Goal: Task Accomplishment & Management: Complete application form

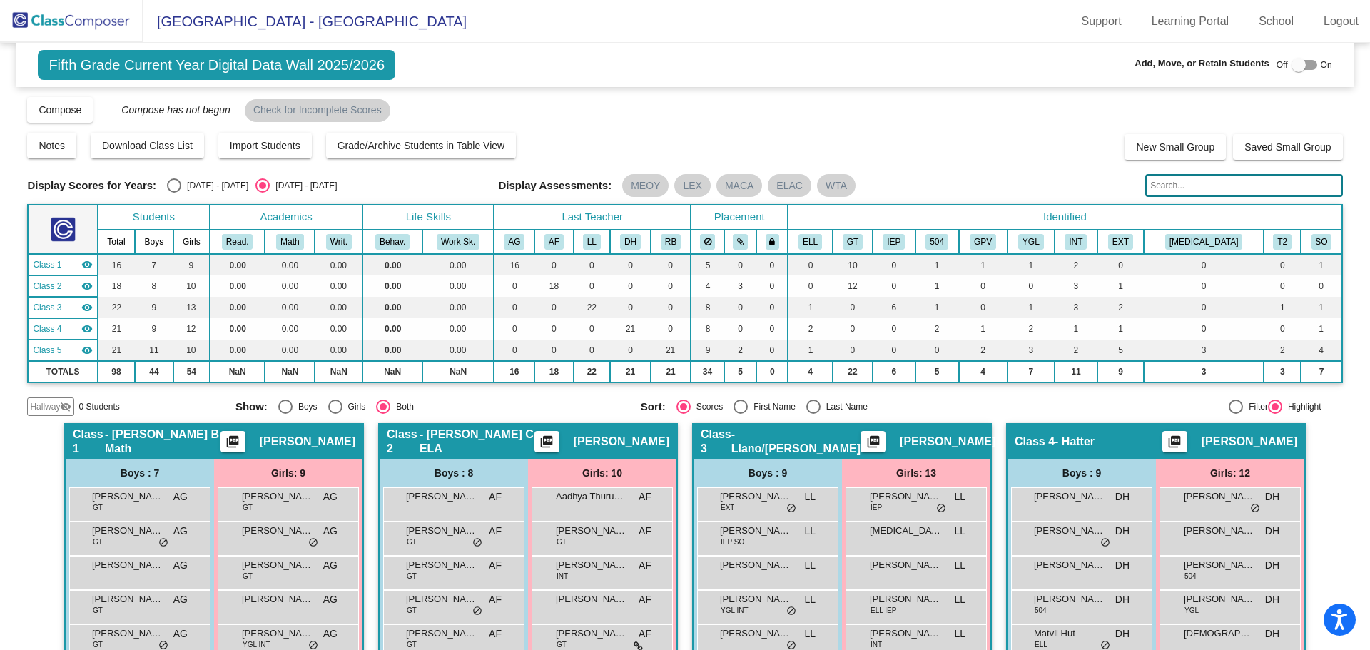
click at [1292, 60] on div at bounding box center [1299, 65] width 14 height 14
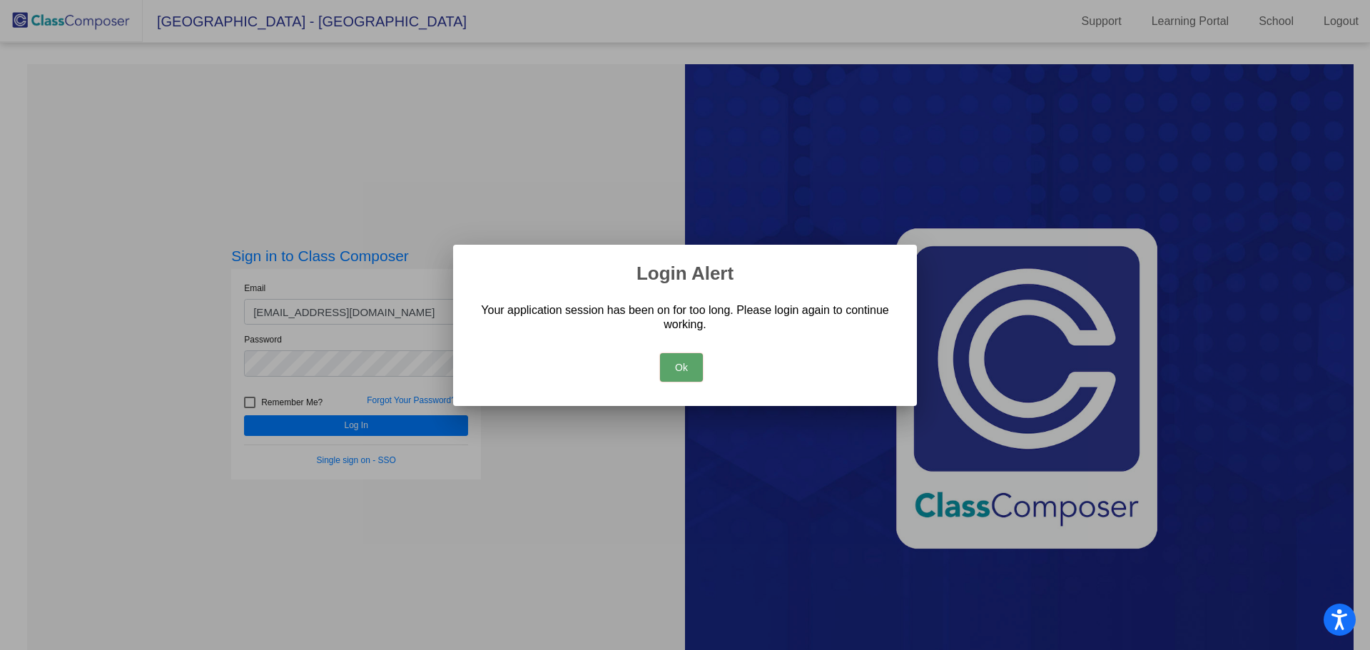
click at [679, 361] on button "Ok" at bounding box center [681, 367] width 43 height 29
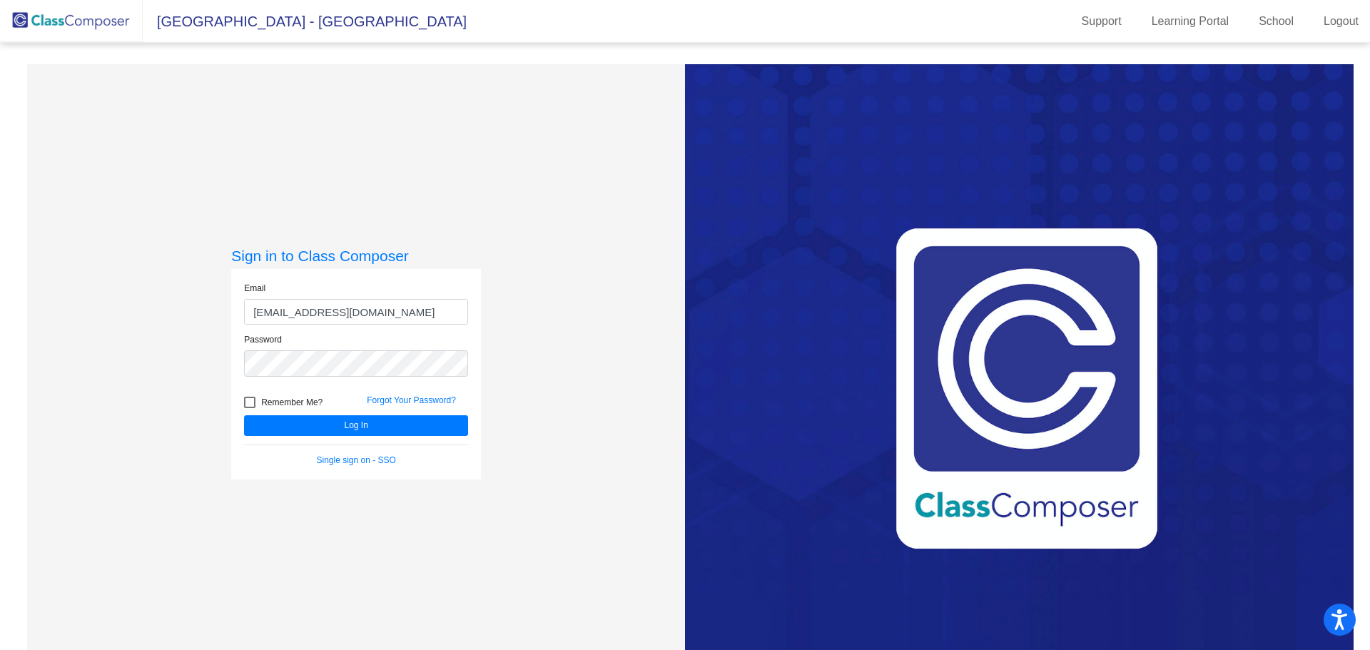
click at [246, 403] on div at bounding box center [249, 402] width 11 height 11
click at [249, 408] on input "Remember Me?" at bounding box center [249, 408] width 1 height 1
checkbox input "true"
click at [272, 425] on button "Log In" at bounding box center [356, 425] width 224 height 21
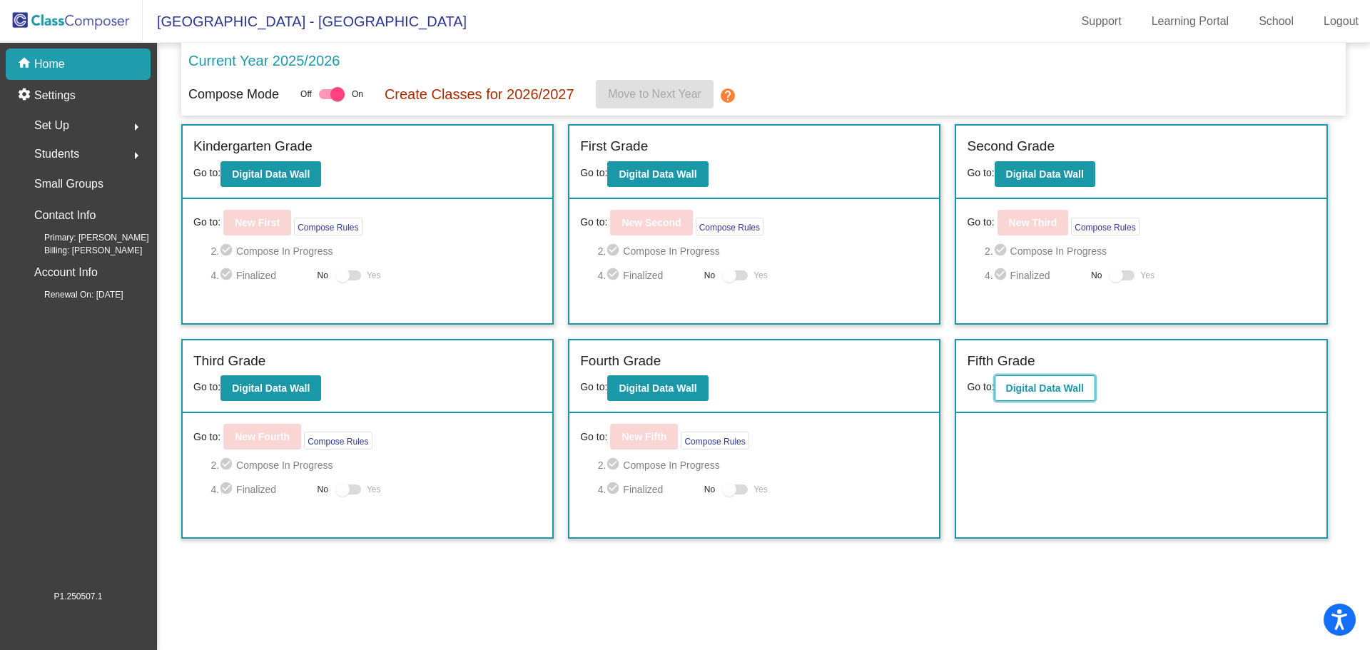
click at [1066, 390] on b "Digital Data Wall" at bounding box center [1045, 388] width 78 height 11
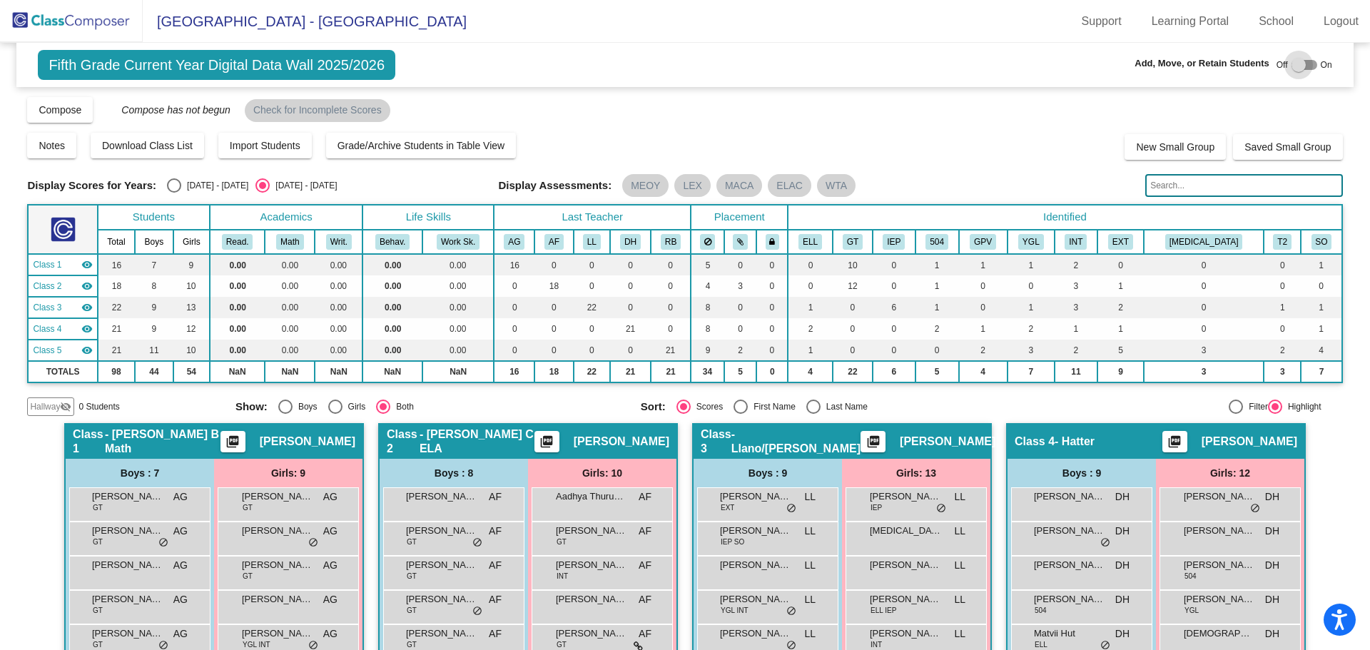
click at [1296, 65] on div at bounding box center [1299, 65] width 14 height 14
checkbox input "true"
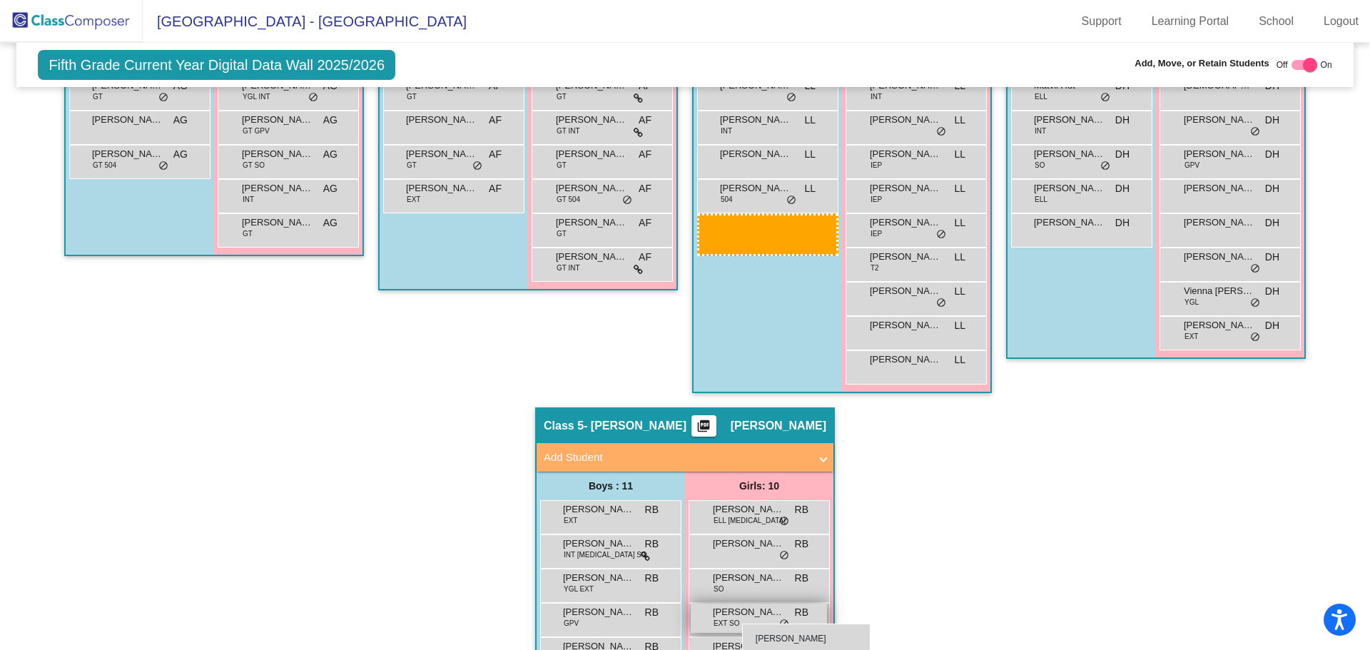
scroll to position [585, 0]
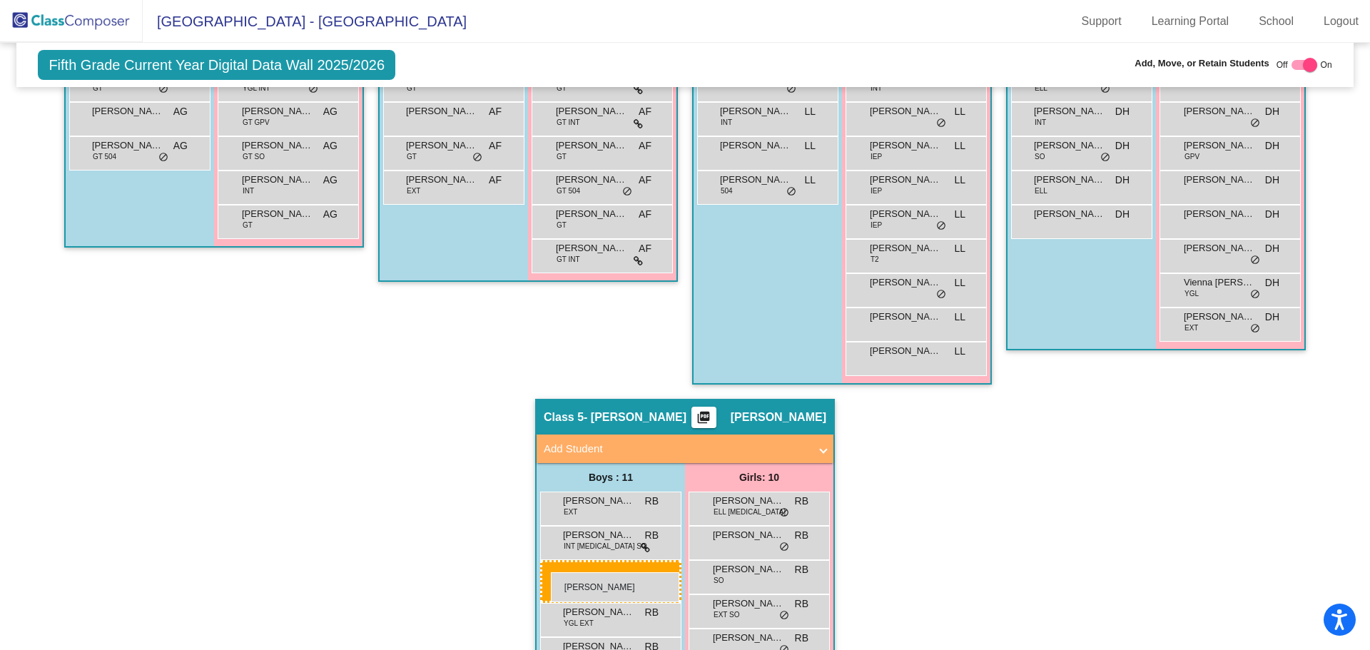
drag, startPoint x: 742, startPoint y: 447, endPoint x: 551, endPoint y: 572, distance: 228.2
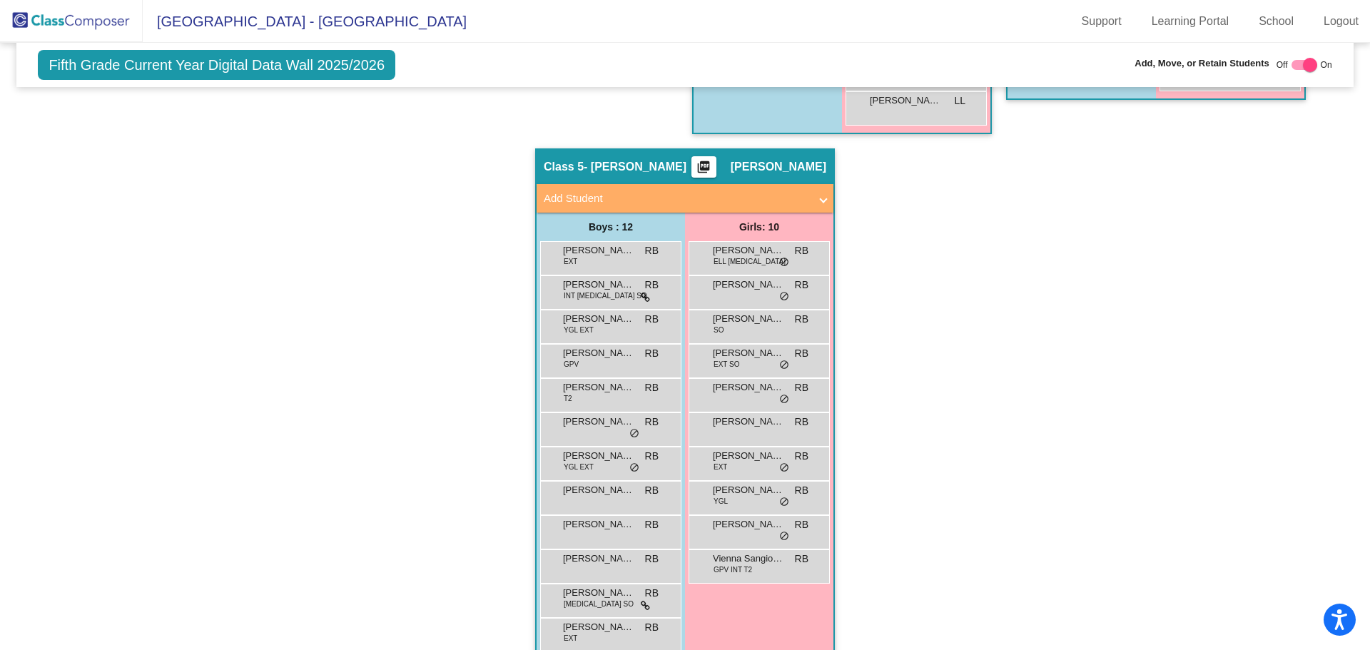
scroll to position [861, 0]
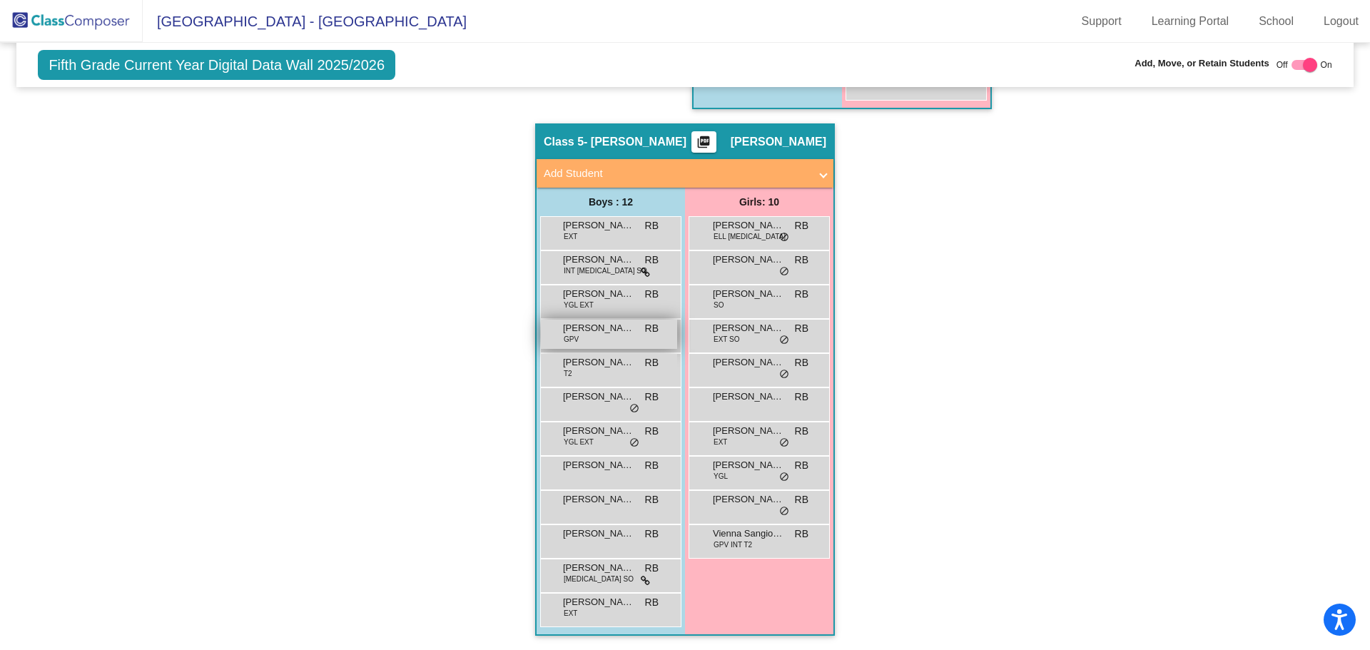
click at [577, 340] on div "[PERSON_NAME] GPV RB lock do_not_disturb_alt" at bounding box center [609, 334] width 136 height 29
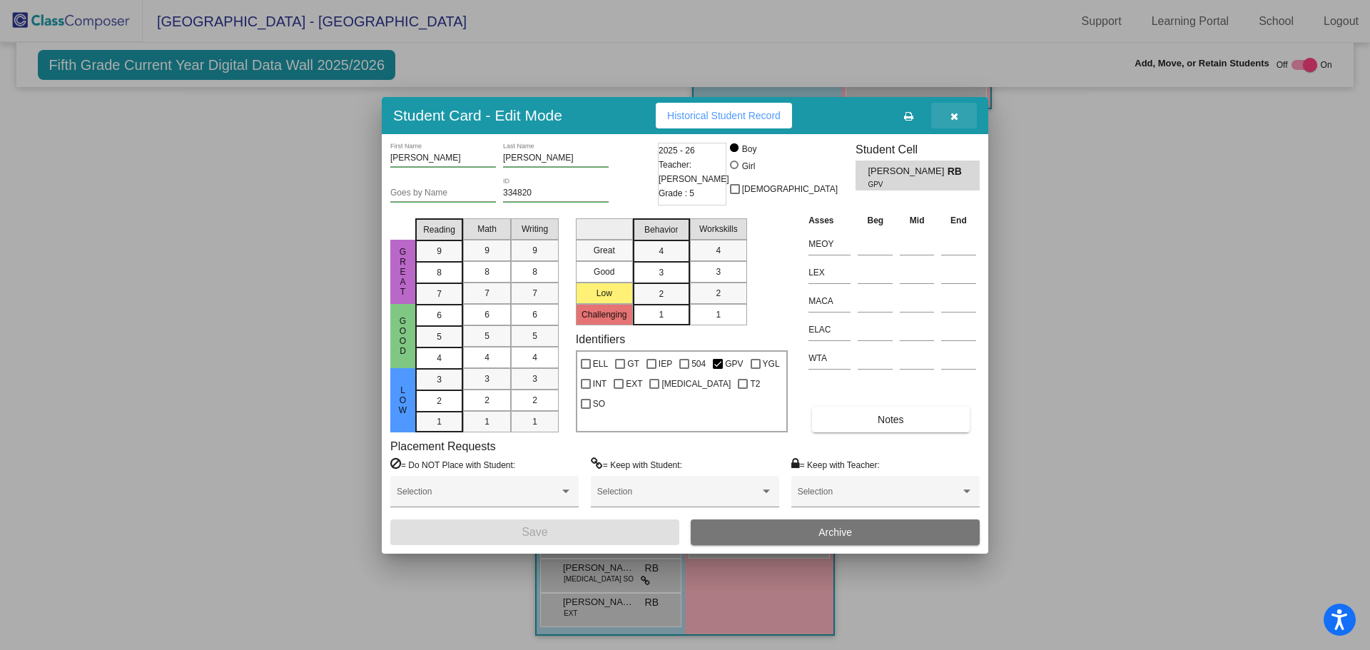
click at [951, 116] on icon "button" at bounding box center [955, 116] width 8 height 10
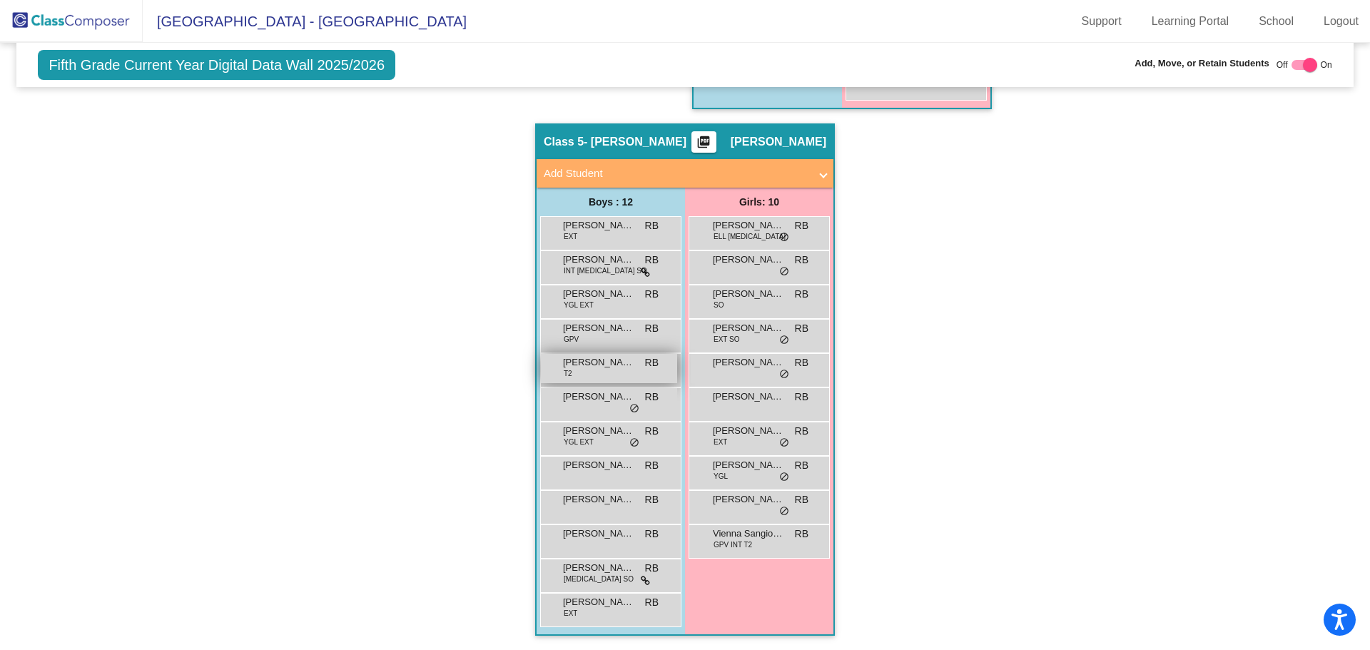
click at [613, 369] on span "[PERSON_NAME]" at bounding box center [598, 362] width 71 height 14
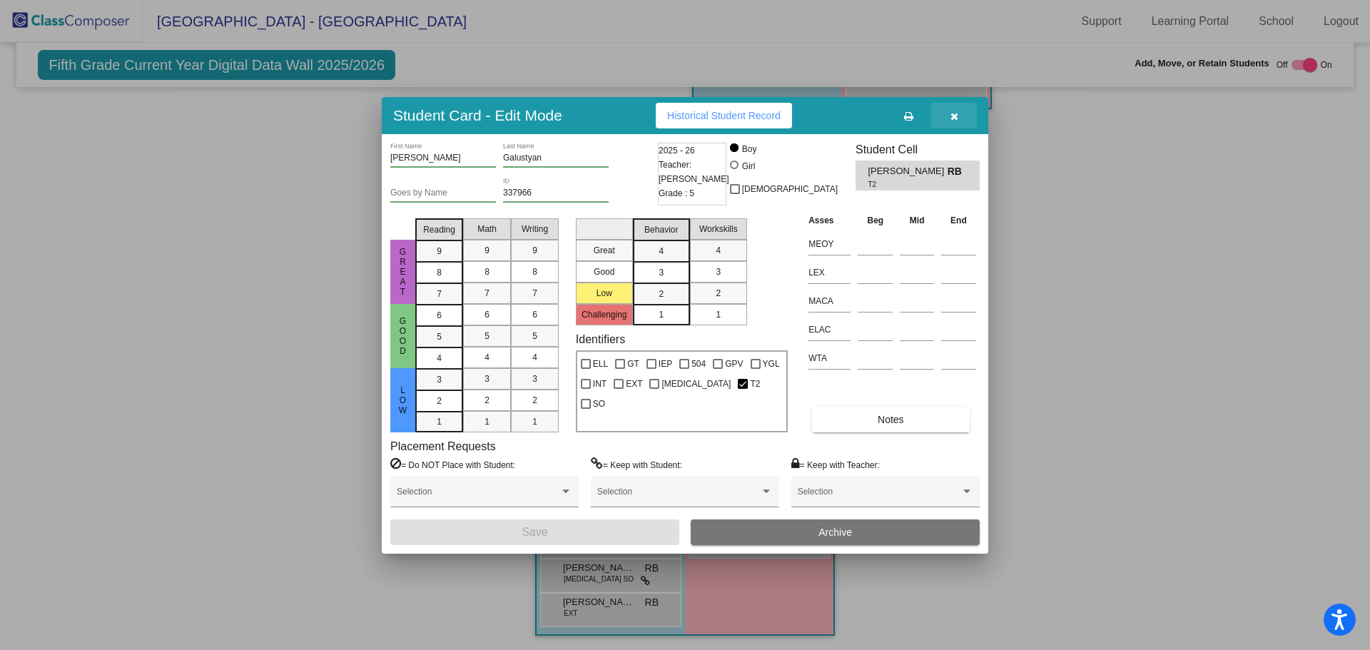
click at [956, 116] on icon "button" at bounding box center [955, 116] width 8 height 10
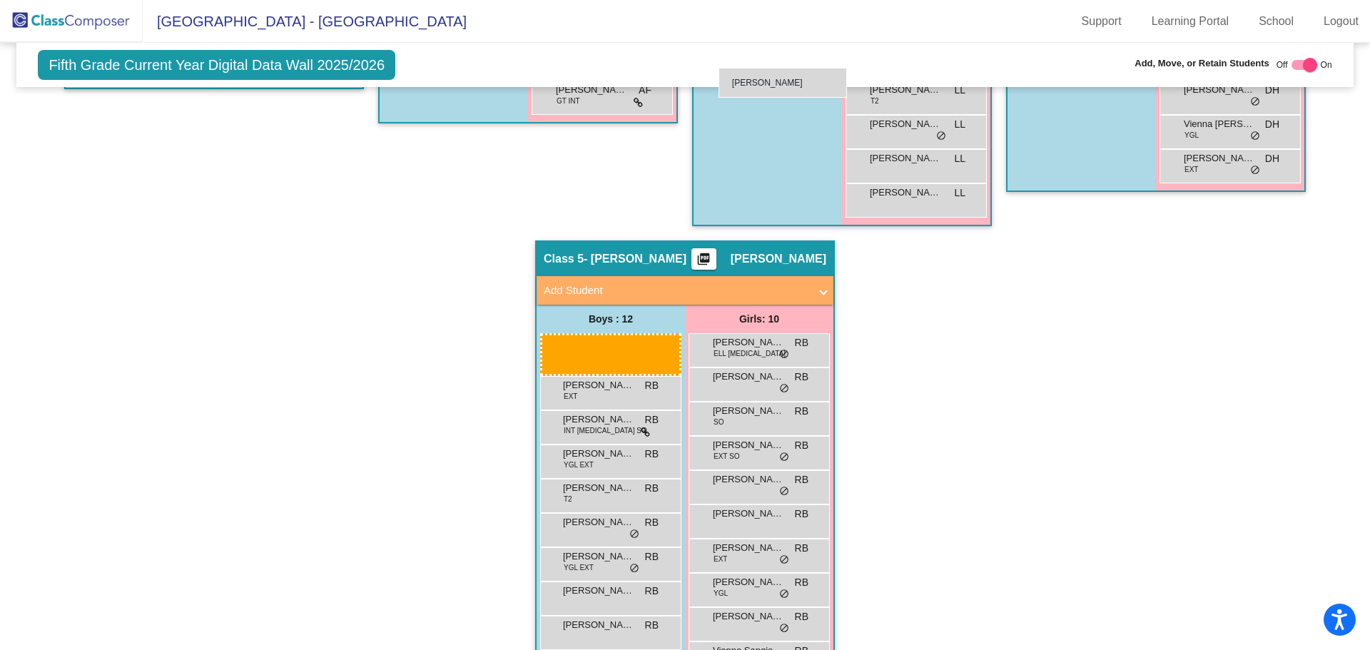
scroll to position [735, 0]
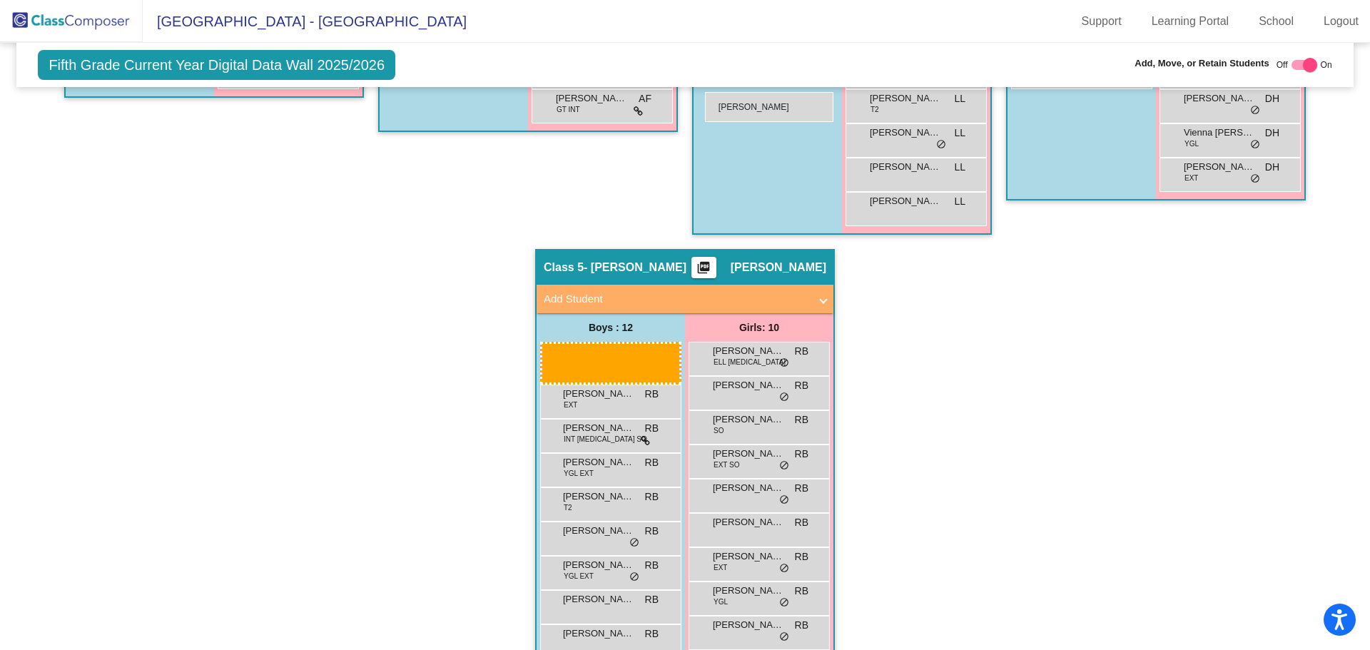
drag, startPoint x: 604, startPoint y: 339, endPoint x: 705, endPoint y: 92, distance: 266.7
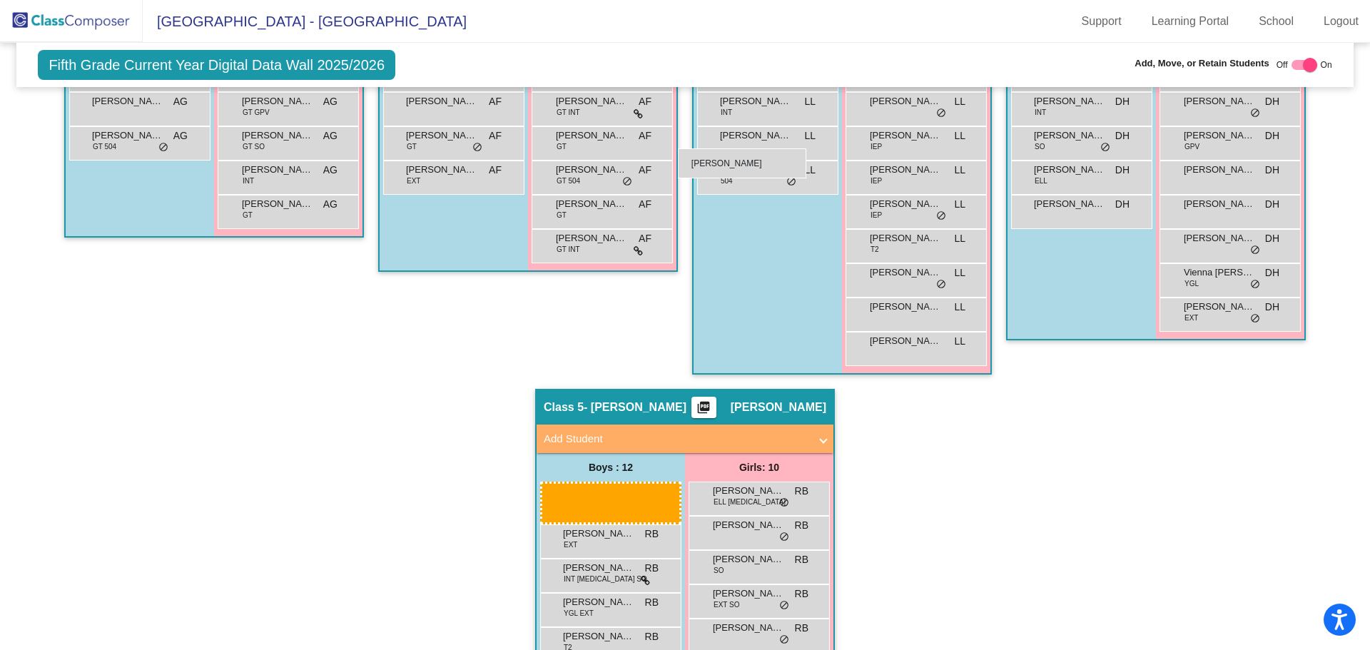
scroll to position [590, 0]
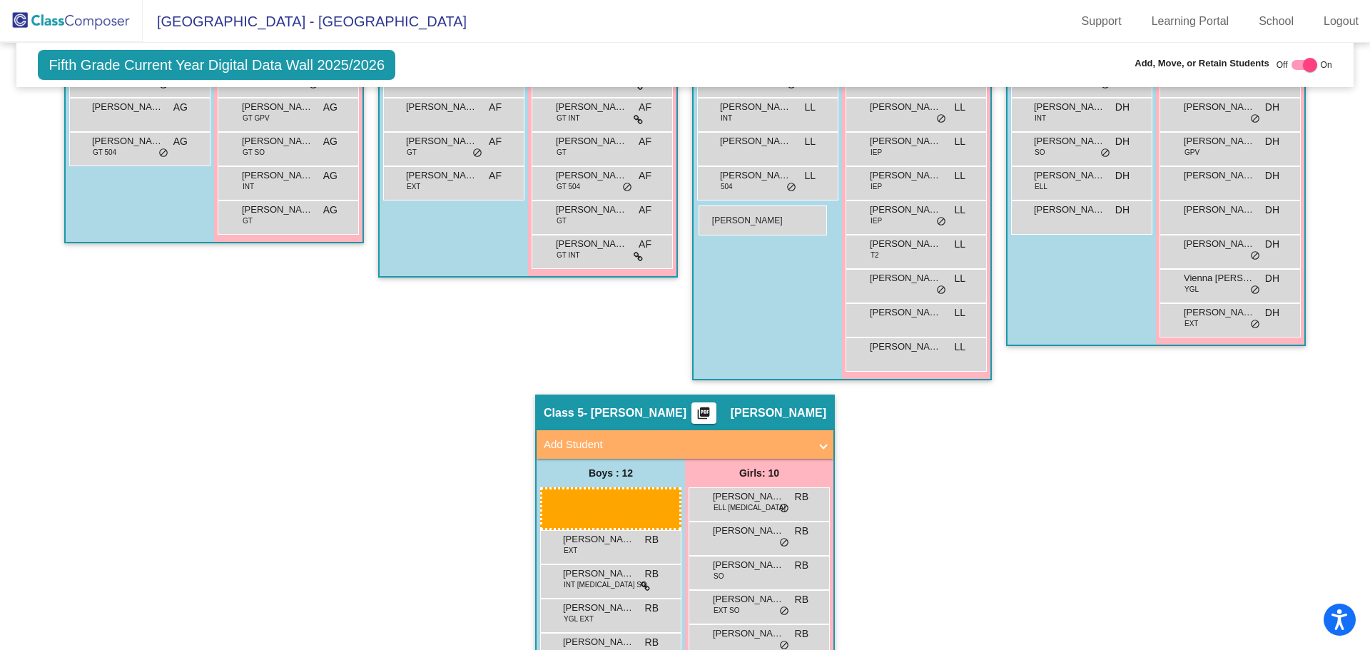
drag, startPoint x: 589, startPoint y: 458, endPoint x: 699, endPoint y: 206, distance: 275.5
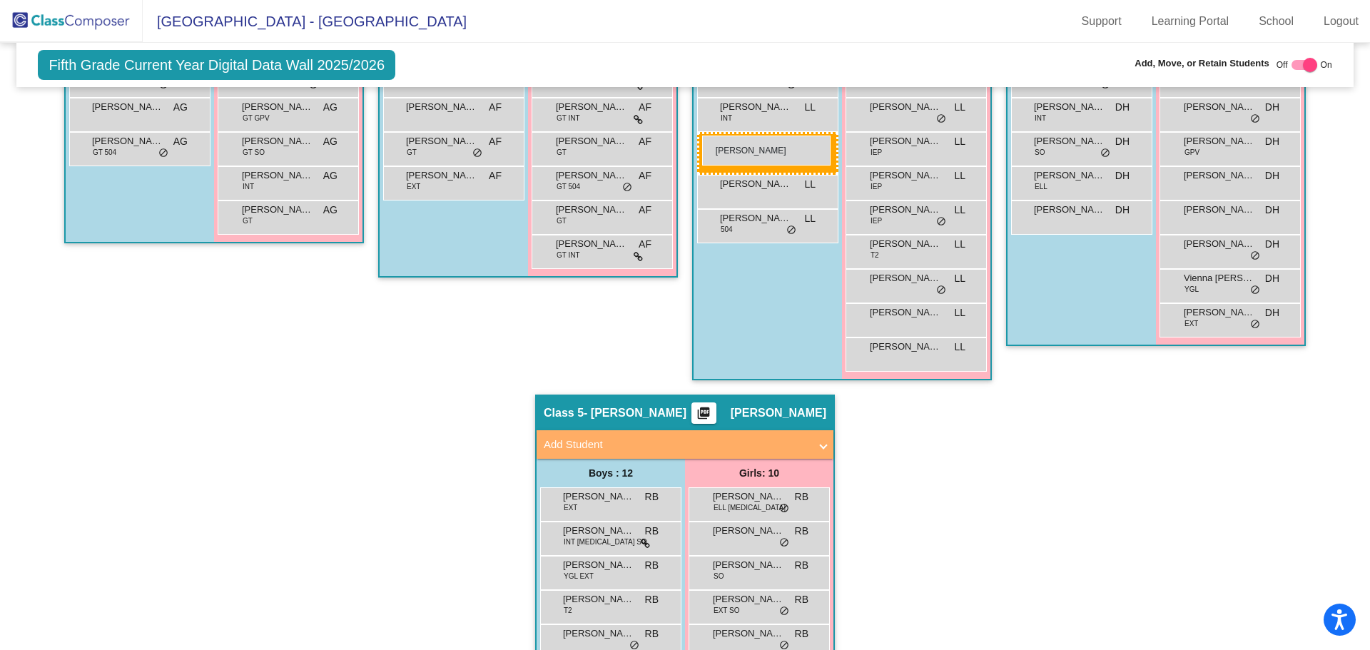
drag, startPoint x: 585, startPoint y: 609, endPoint x: 702, endPoint y: 136, distance: 488.1
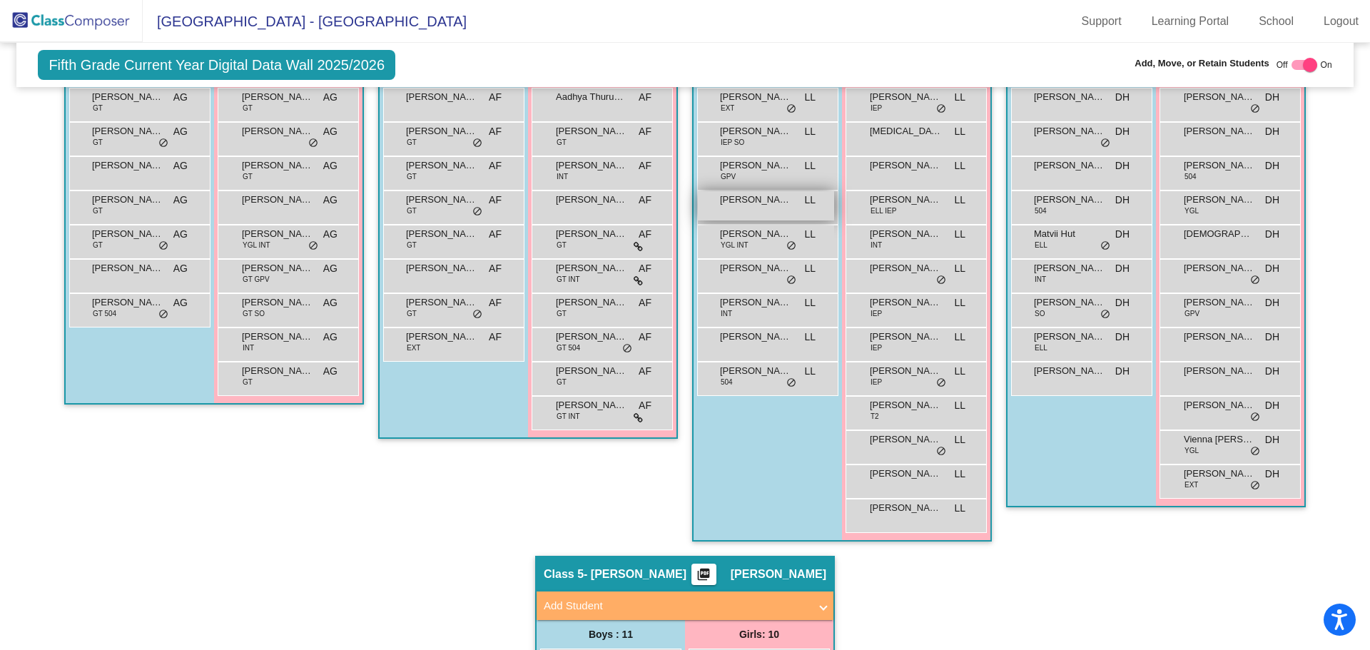
scroll to position [71, 0]
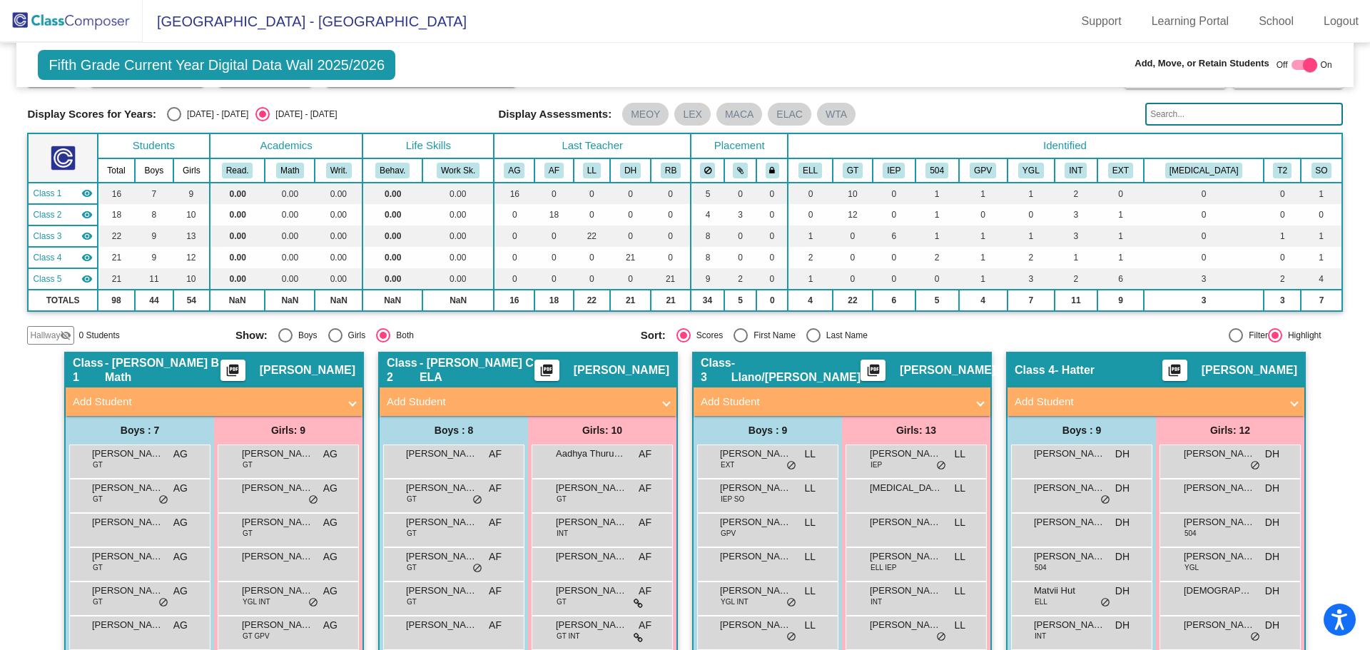
click at [39, 21] on img at bounding box center [71, 21] width 143 height 42
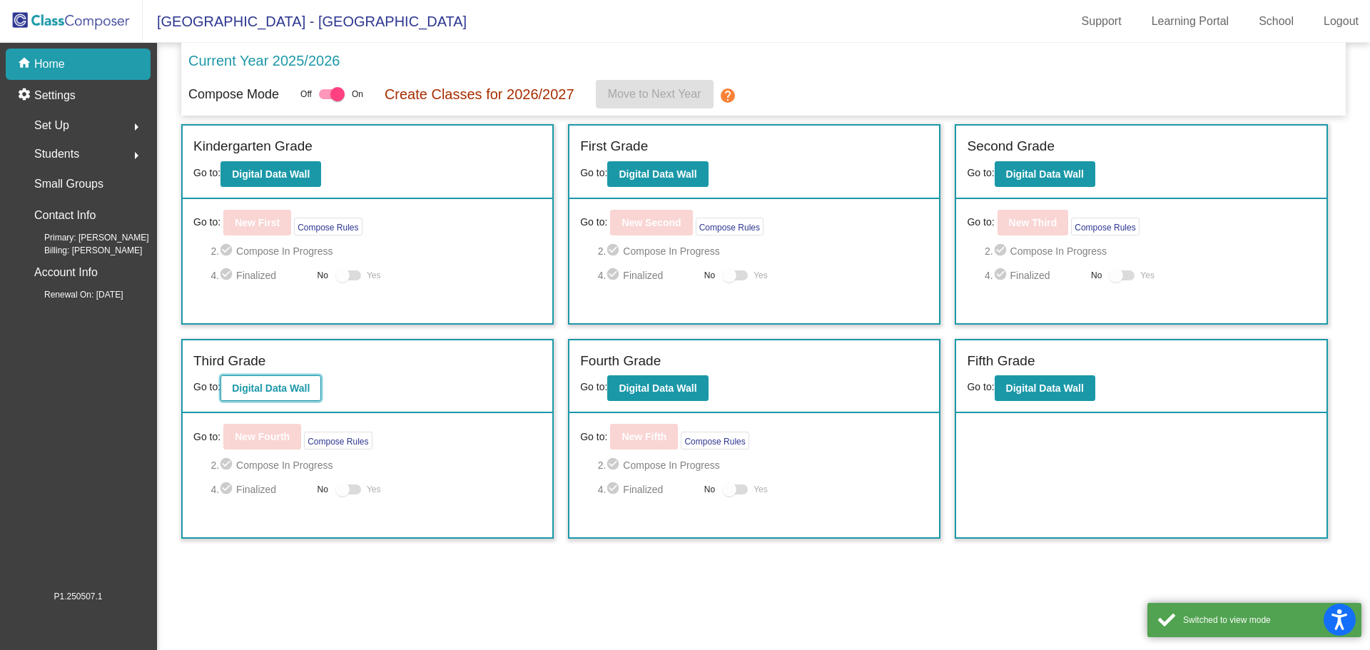
click at [245, 393] on b "Digital Data Wall" at bounding box center [271, 388] width 78 height 11
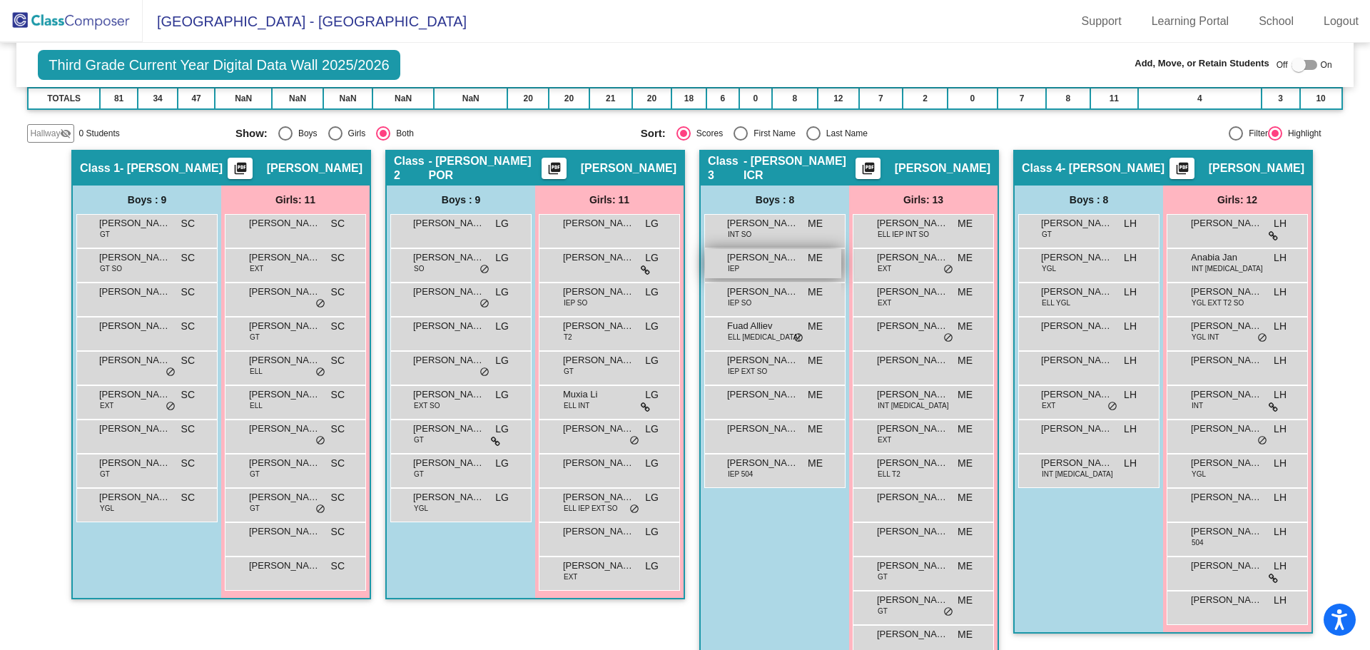
scroll to position [284, 0]
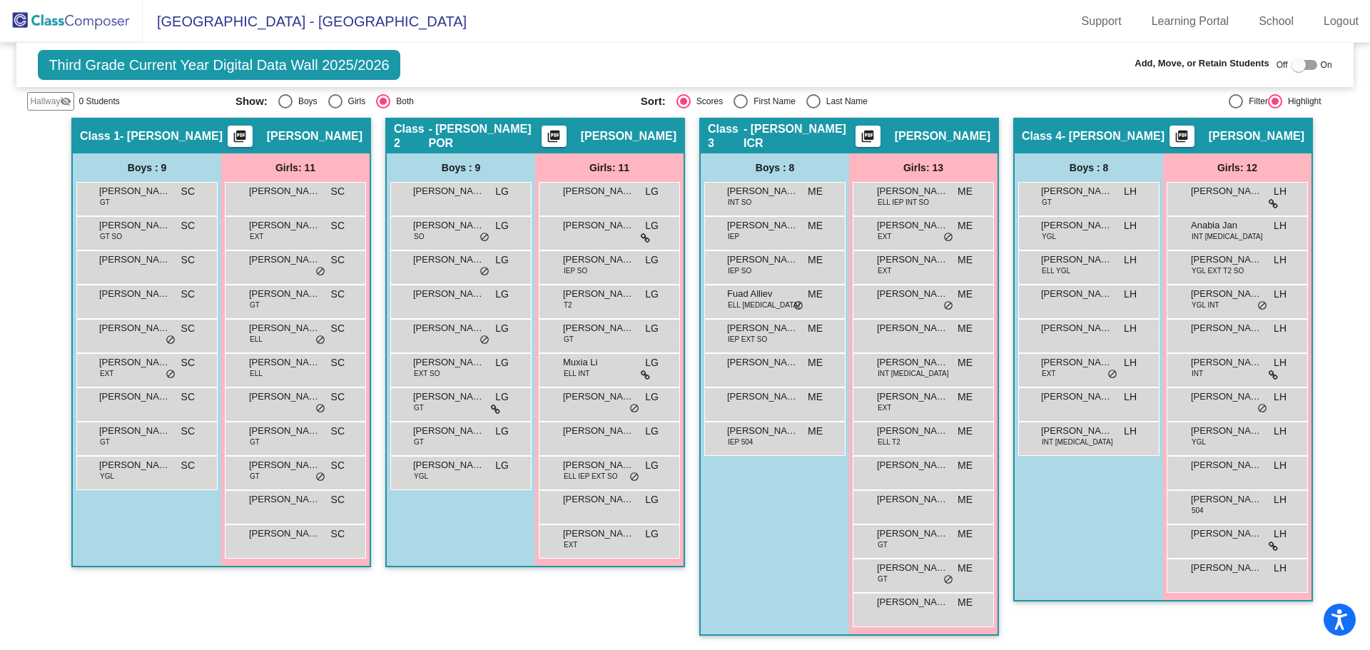
click at [876, 133] on mat-icon "picture_as_pdf" at bounding box center [867, 139] width 17 height 20
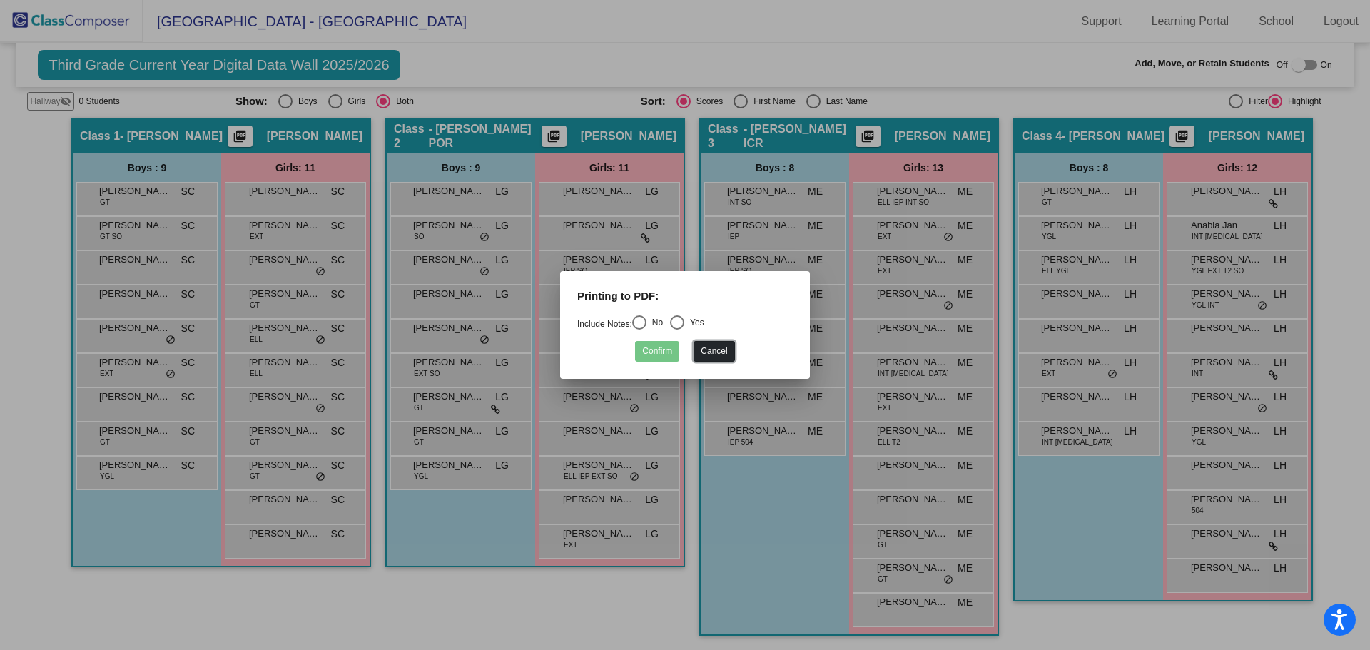
click at [717, 352] on button "Cancel" at bounding box center [714, 351] width 41 height 21
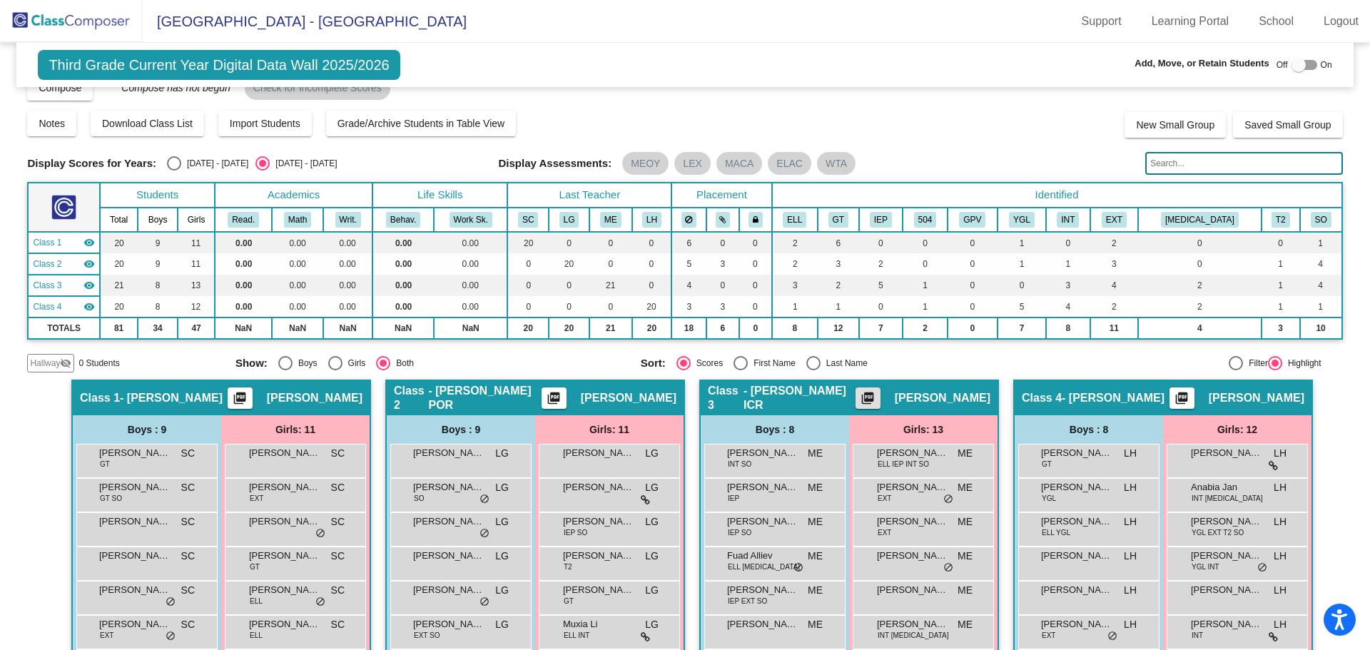
scroll to position [0, 0]
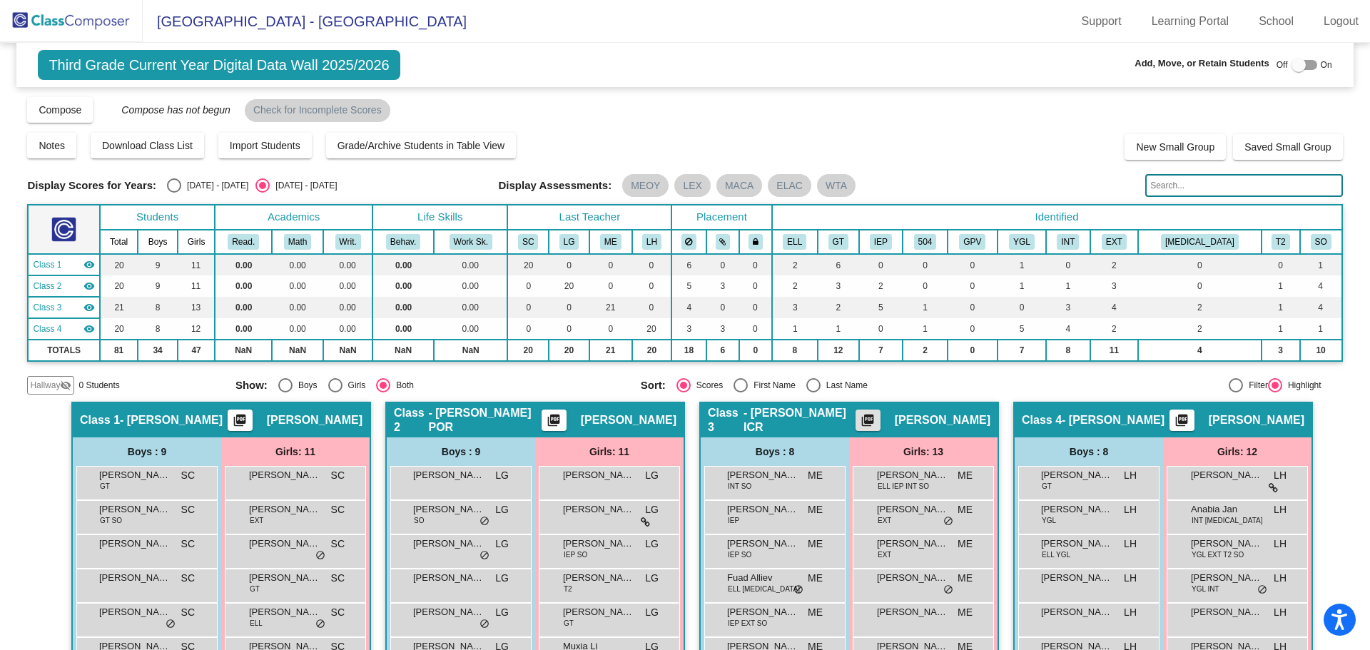
click at [1292, 62] on div at bounding box center [1299, 65] width 14 height 14
checkbox input "true"
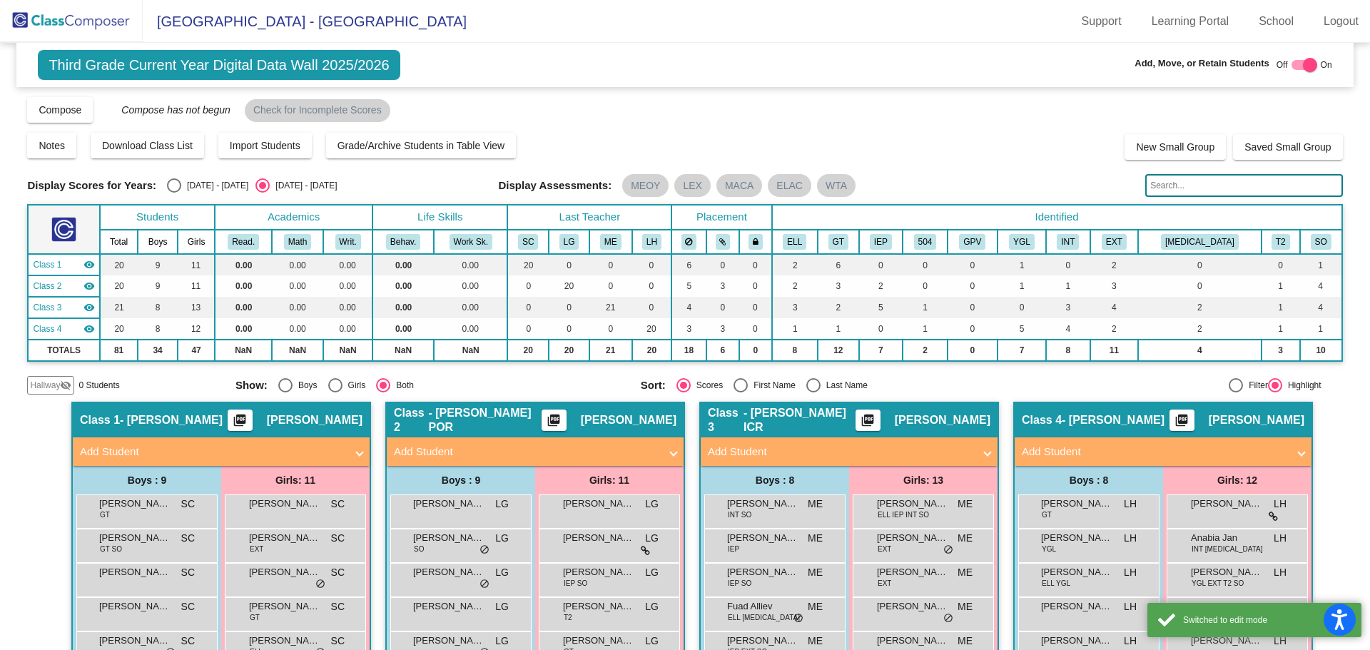
click at [737, 449] on mat-panel-title "Add Student" at bounding box center [840, 452] width 265 height 16
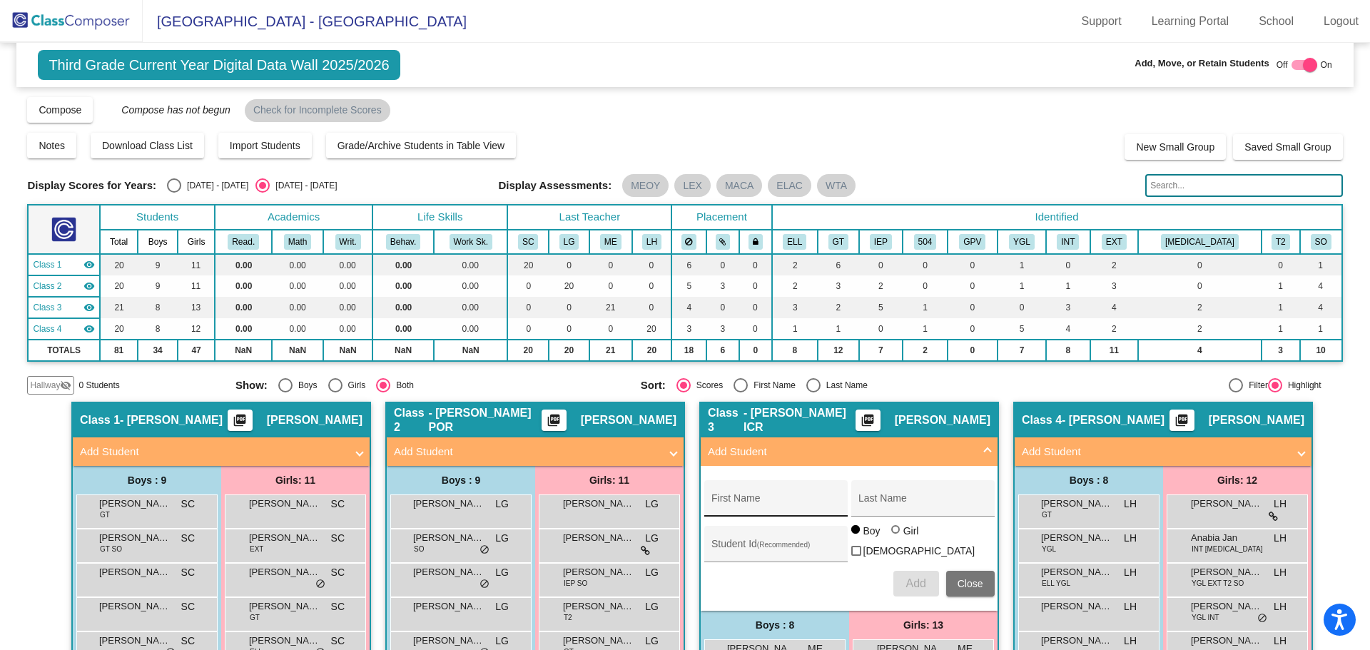
click at [747, 507] on input "First Name" at bounding box center [776, 503] width 128 height 11
type input "[PERSON_NAME]"
click at [909, 582] on span "Add" at bounding box center [916, 583] width 20 height 12
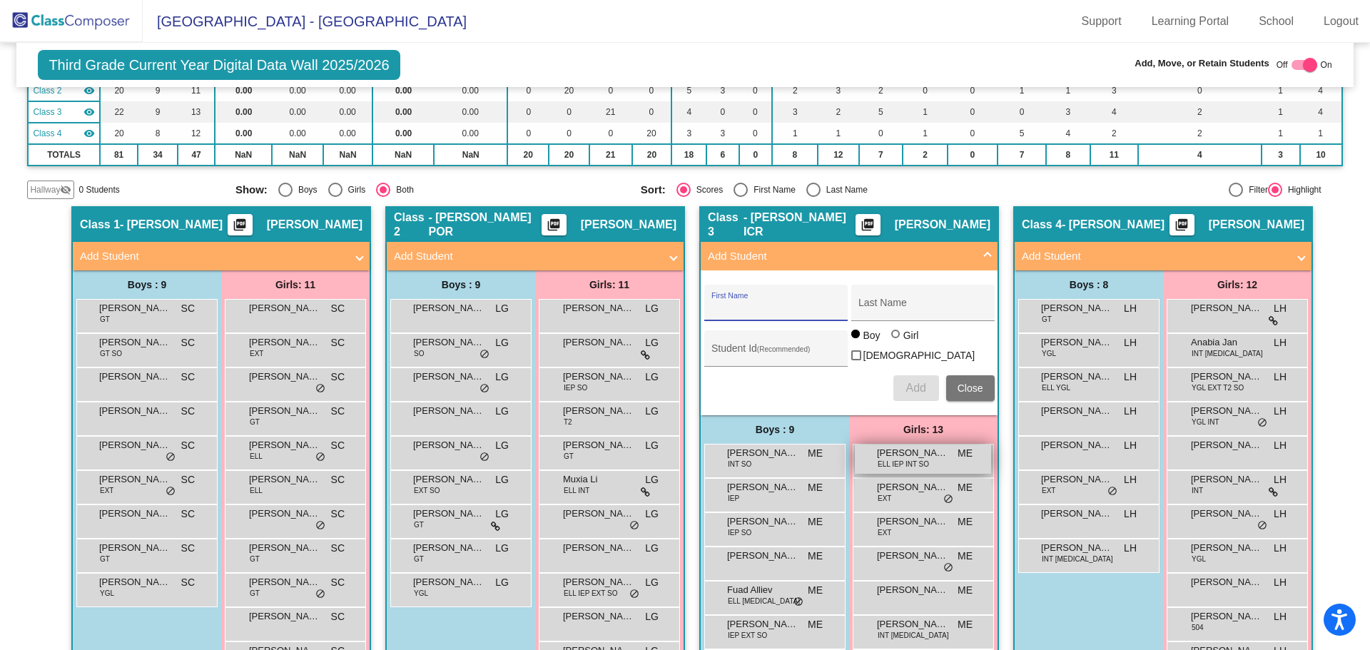
scroll to position [214, 0]
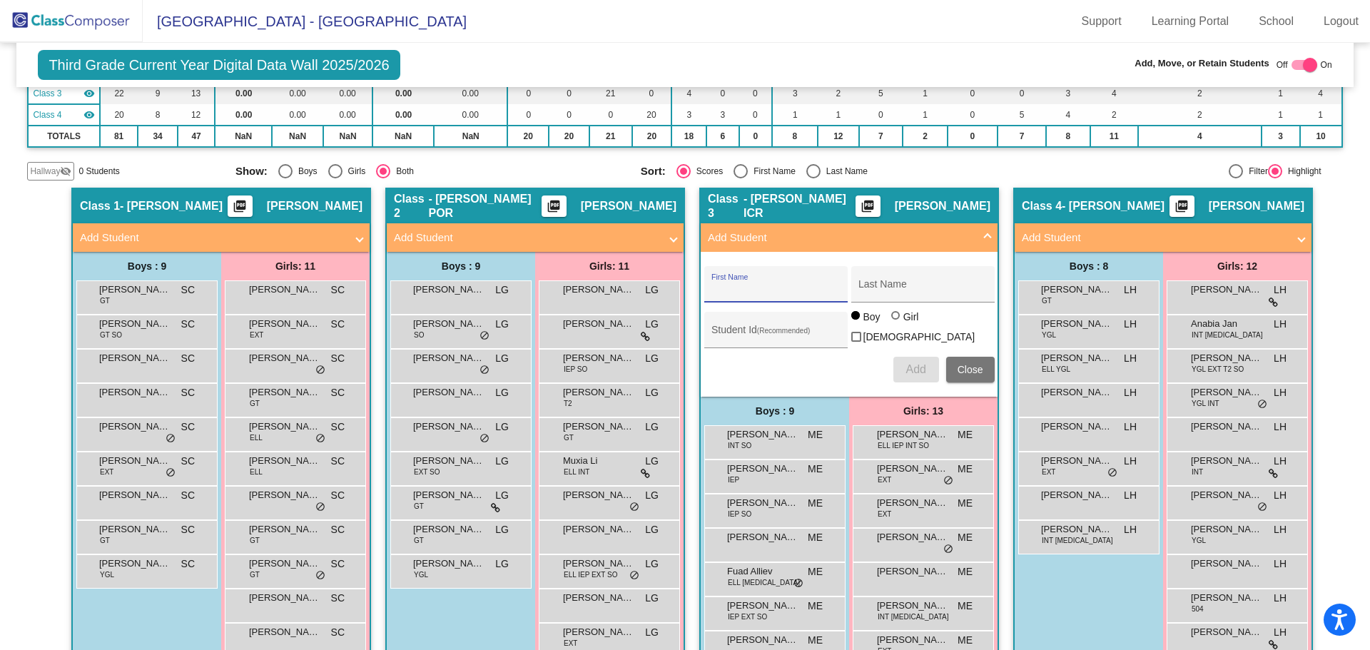
click at [961, 365] on span "Close" at bounding box center [971, 369] width 26 height 11
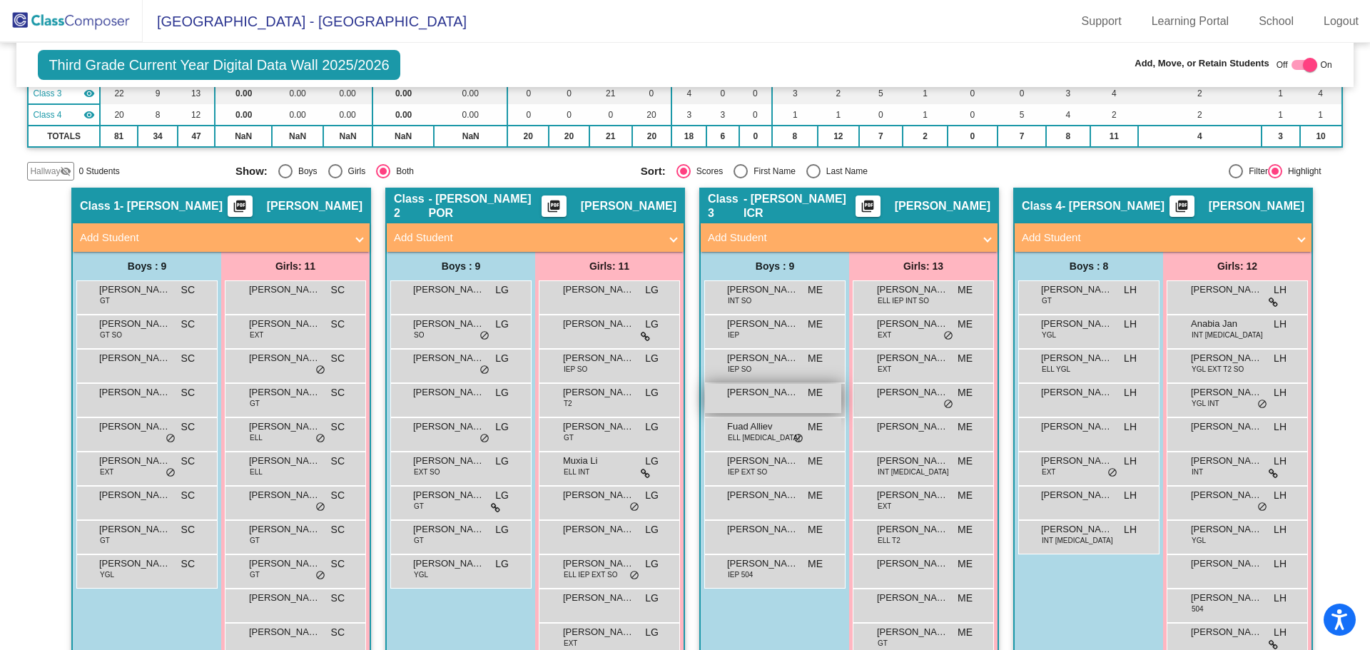
click at [755, 399] on span "[PERSON_NAME]" at bounding box center [762, 392] width 71 height 14
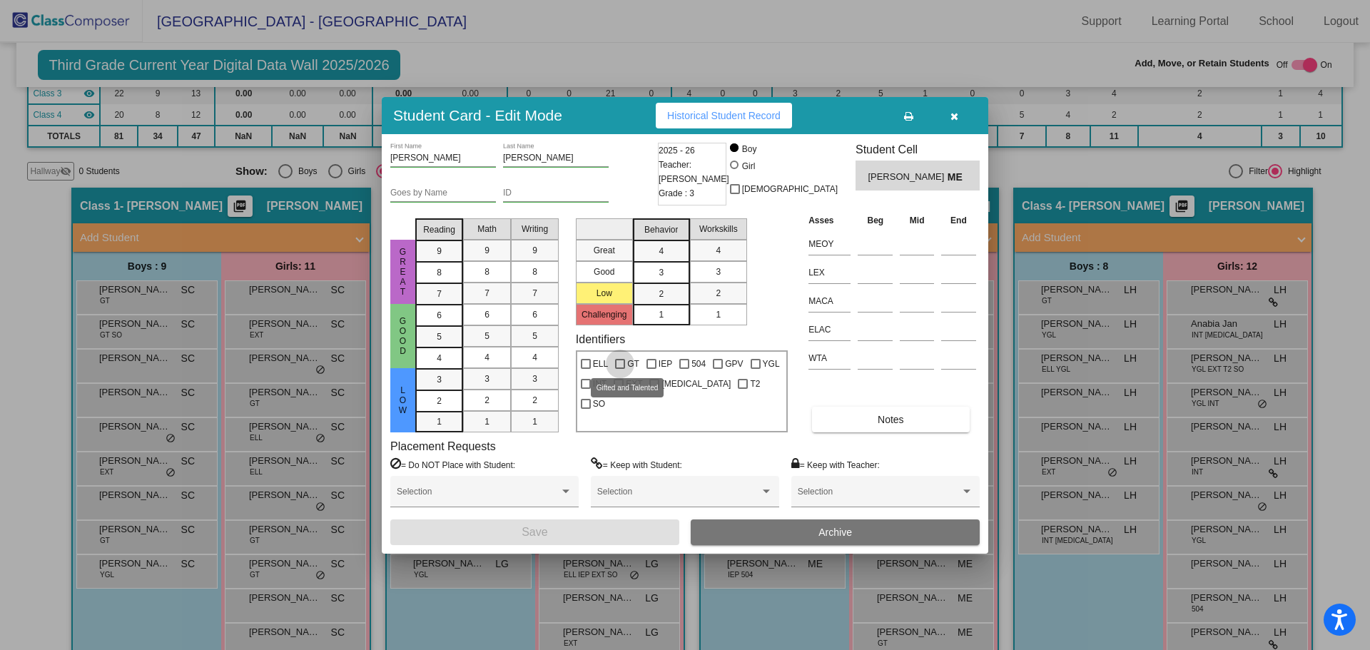
click at [619, 360] on div at bounding box center [620, 364] width 10 height 10
click at [619, 369] on input "GT" at bounding box center [619, 369] width 1 height 1
checkbox input "true"
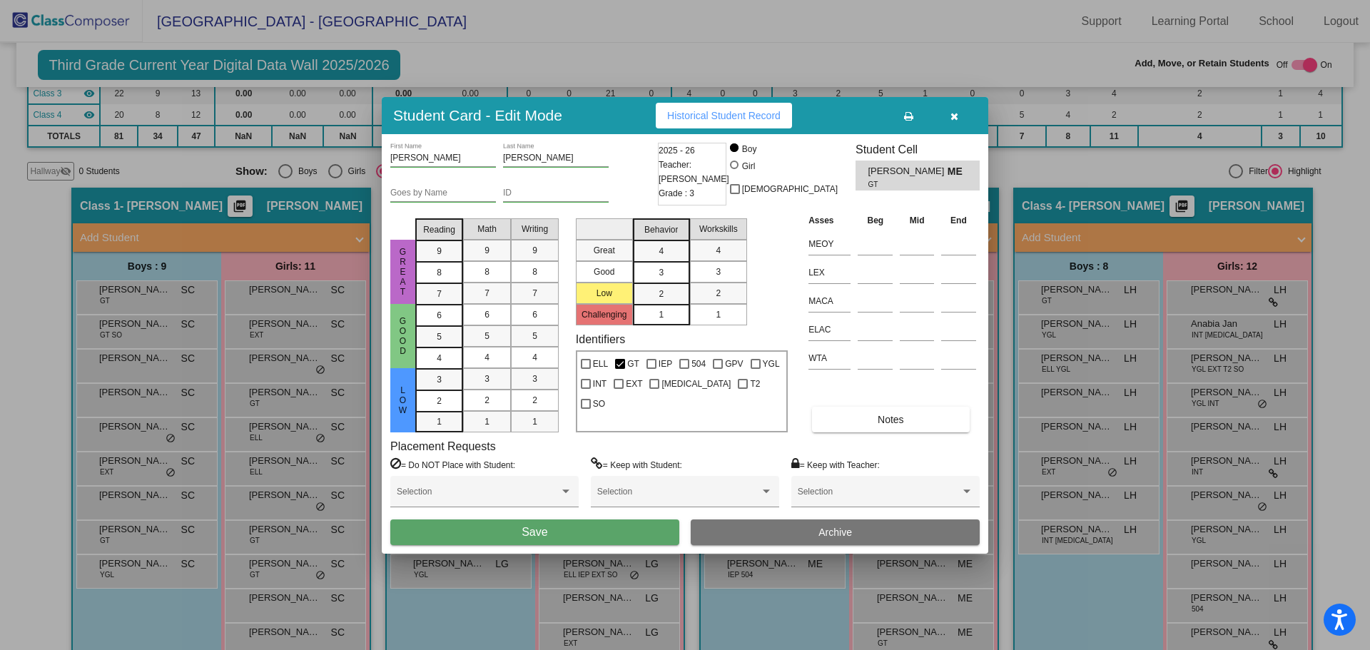
click at [573, 535] on button "Save" at bounding box center [534, 533] width 289 height 26
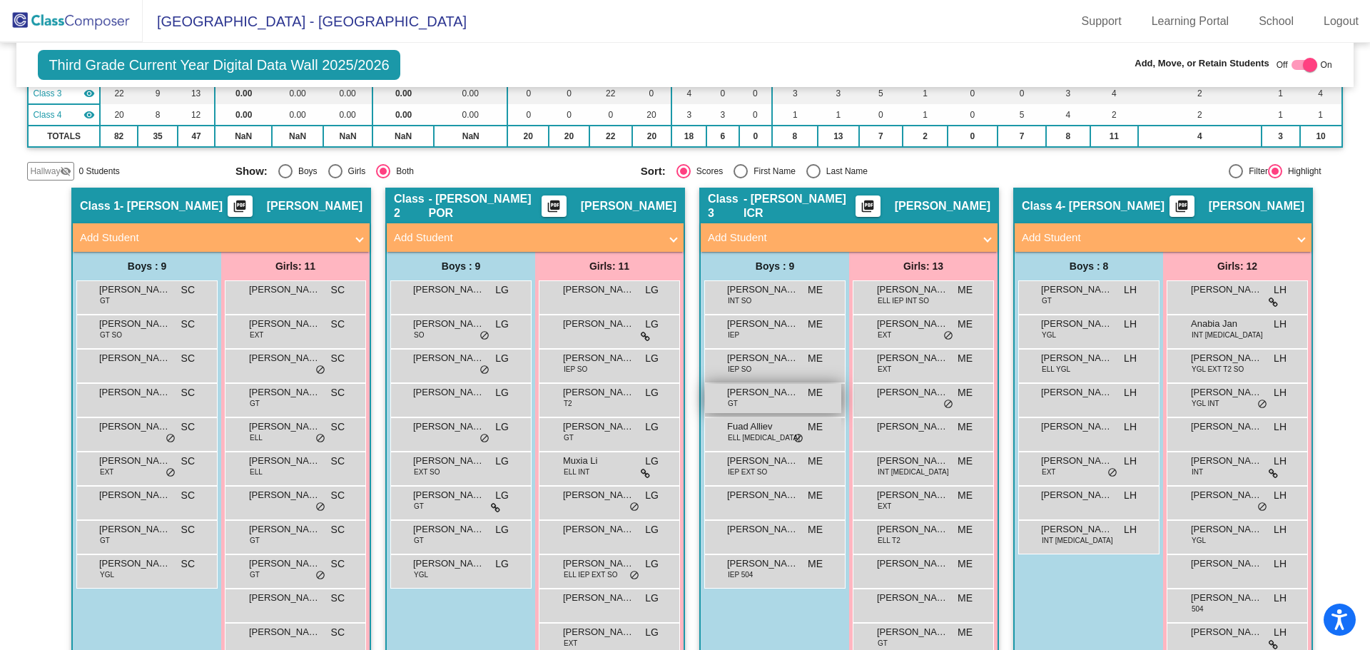
click at [781, 395] on span "[PERSON_NAME]" at bounding box center [762, 392] width 71 height 14
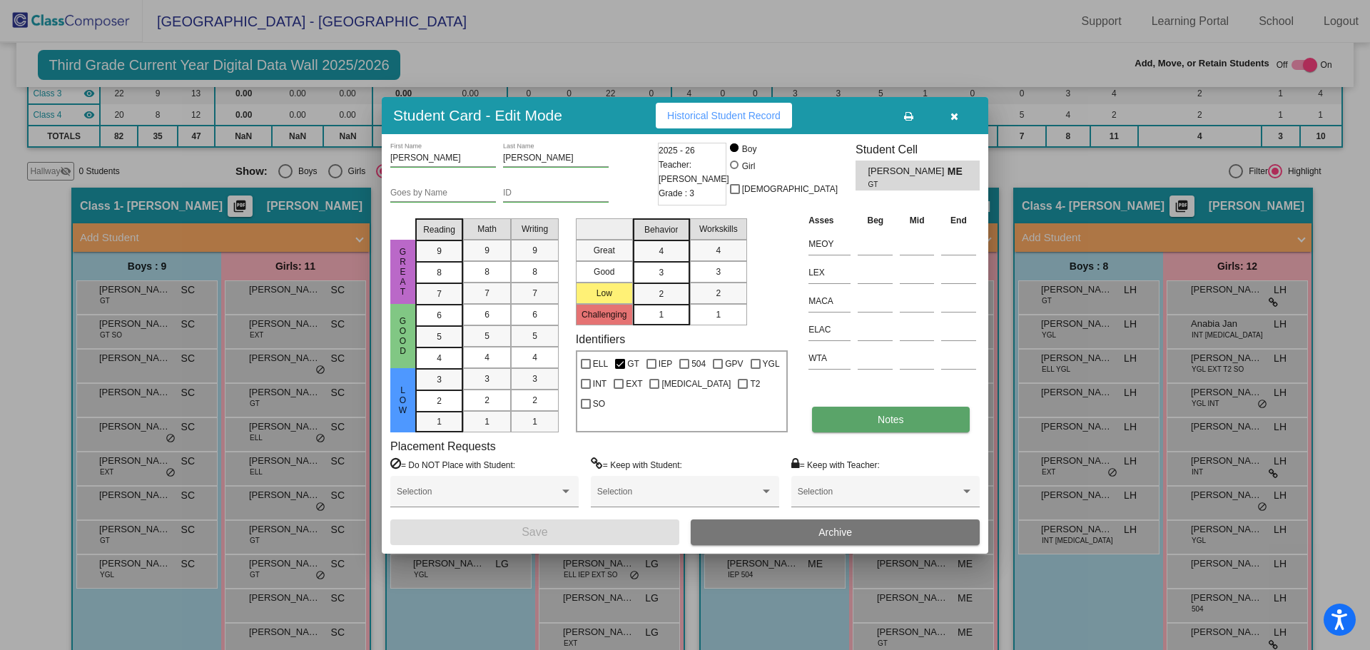
click at [855, 418] on button "Notes" at bounding box center [890, 420] width 157 height 26
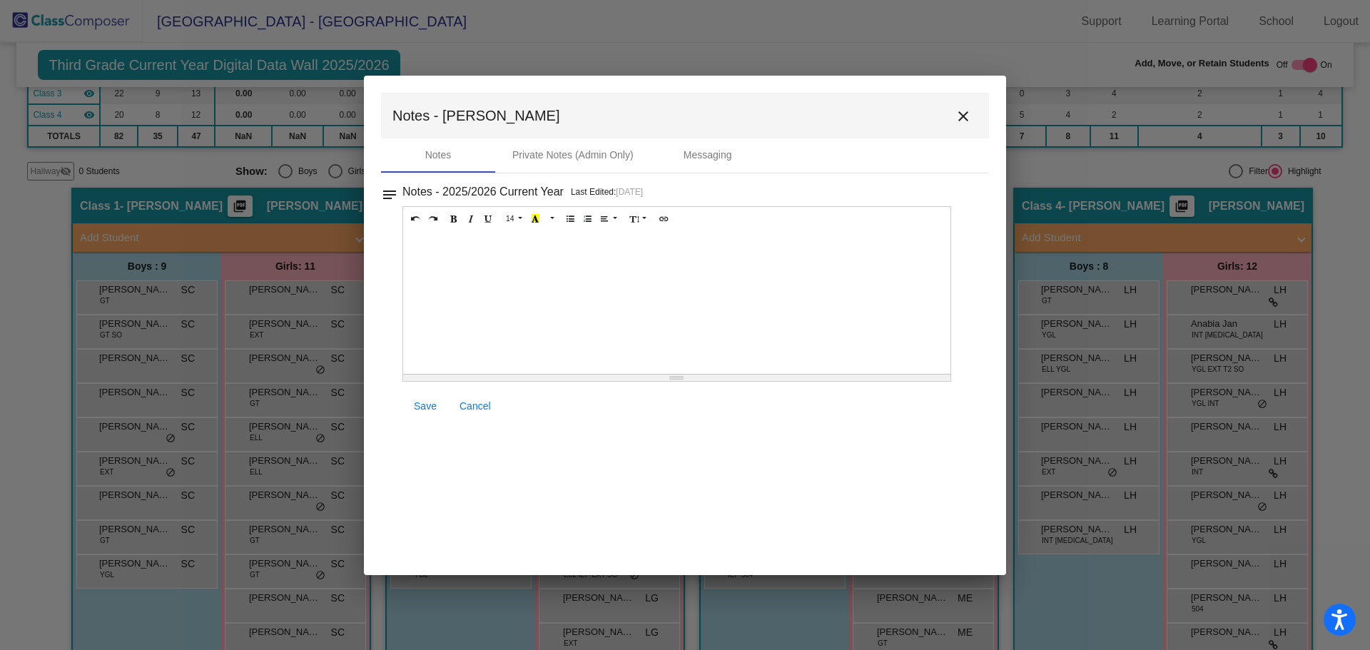
click at [714, 280] on div at bounding box center [676, 302] width 547 height 143
click at [419, 408] on span "Save" at bounding box center [425, 405] width 23 height 11
click at [963, 114] on mat-icon "close" at bounding box center [963, 116] width 17 height 17
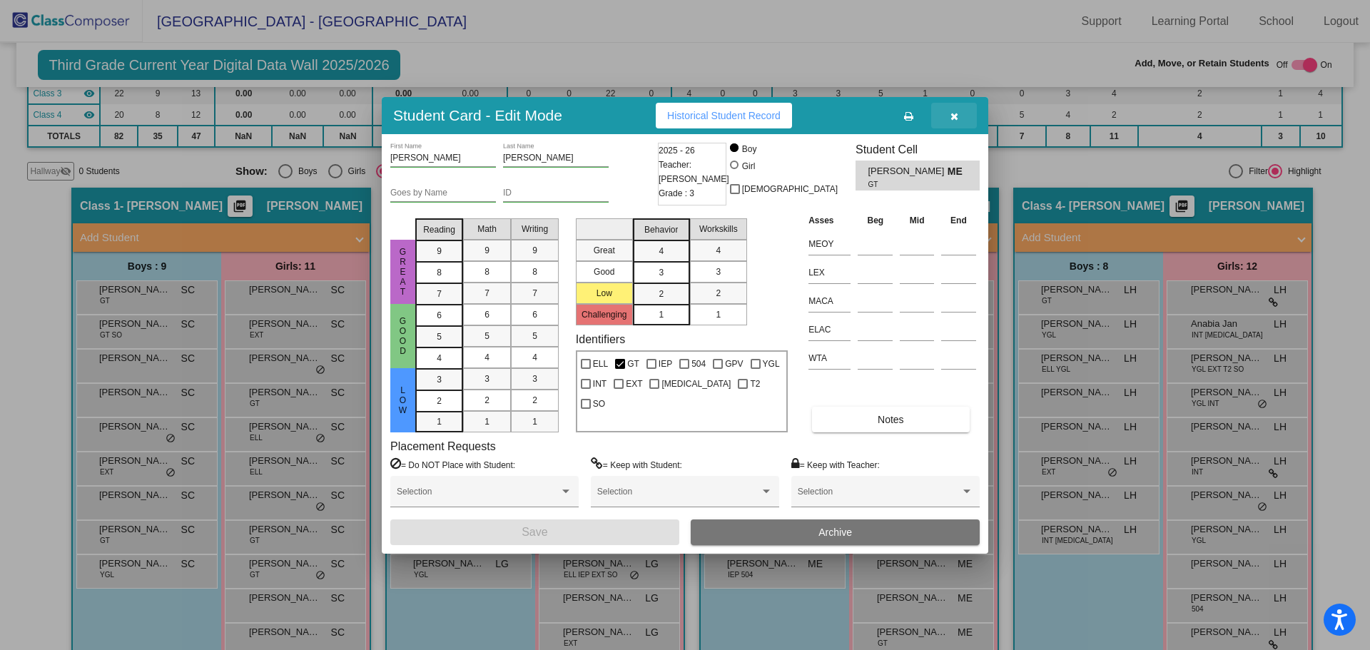
click at [954, 116] on icon "button" at bounding box center [955, 116] width 8 height 10
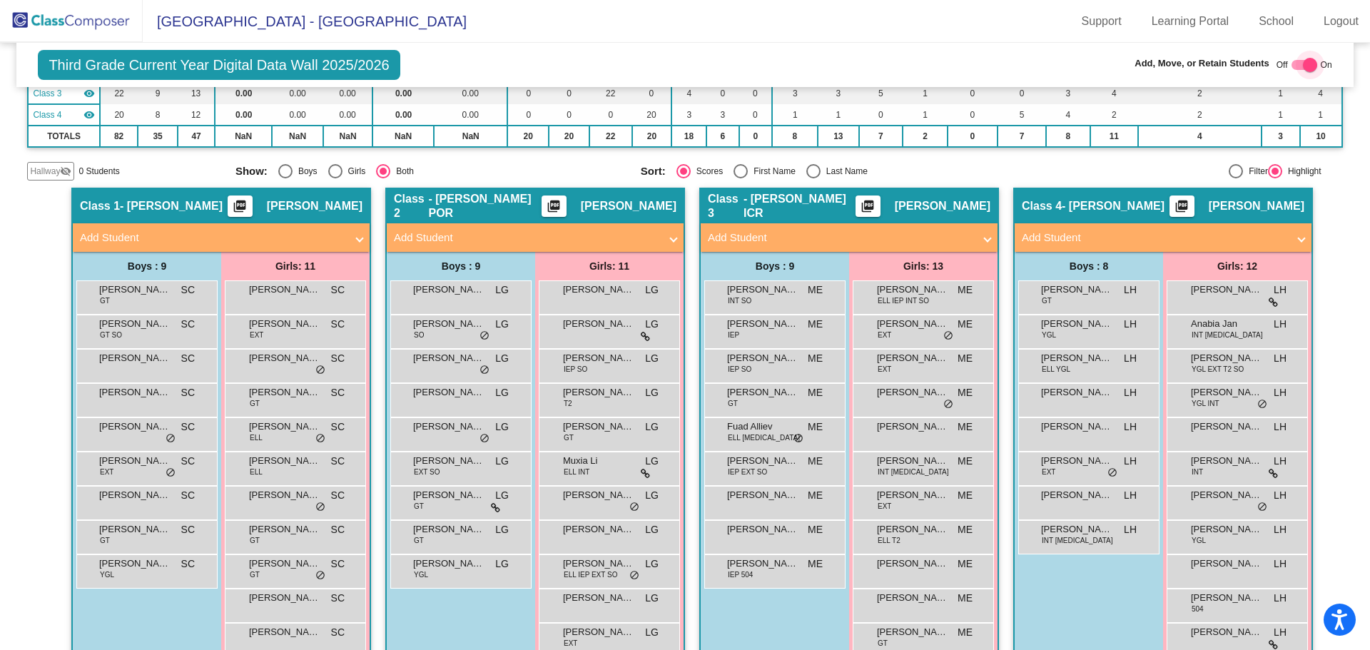
click at [1303, 64] on div at bounding box center [1310, 65] width 14 height 14
checkbox input "false"
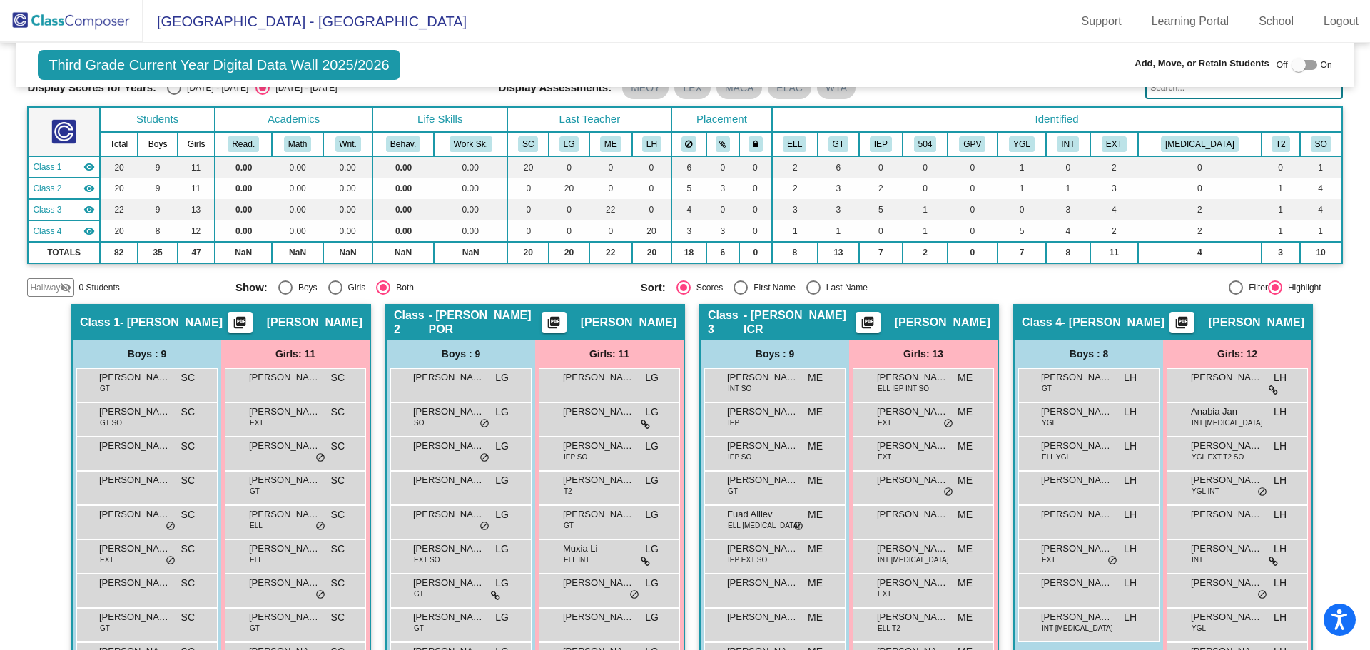
scroll to position [0, 0]
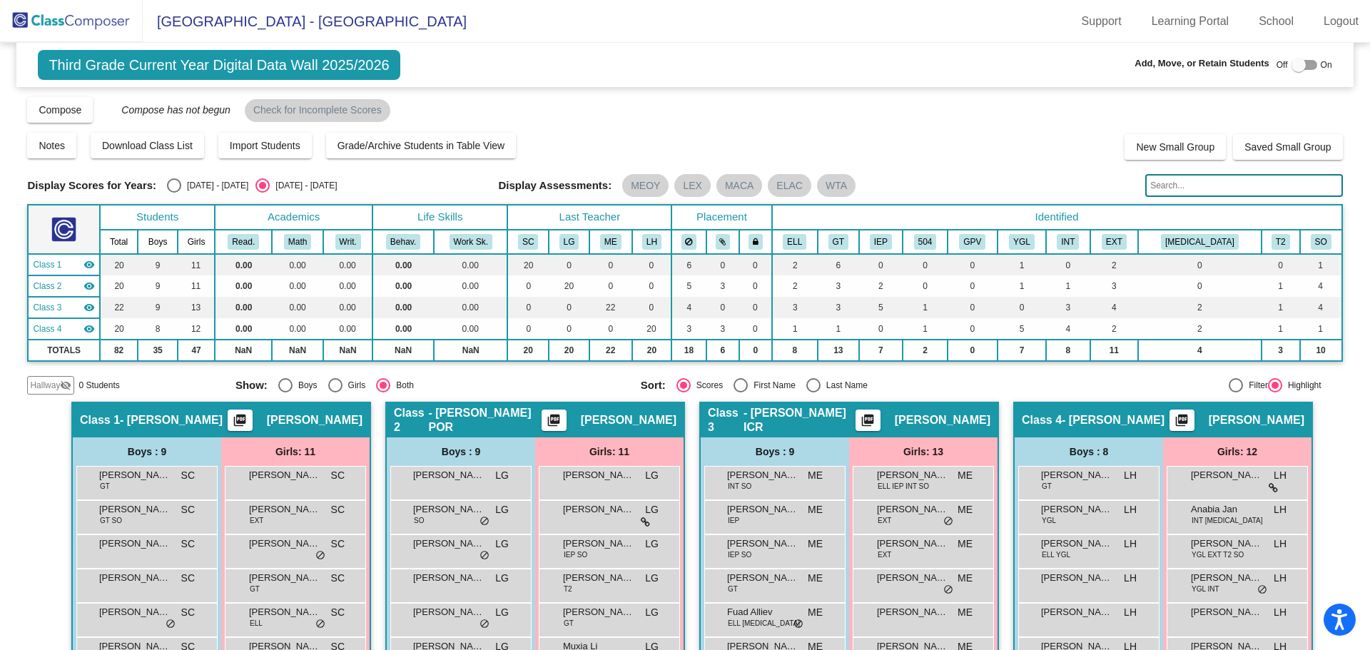
click at [87, 21] on img at bounding box center [71, 21] width 143 height 42
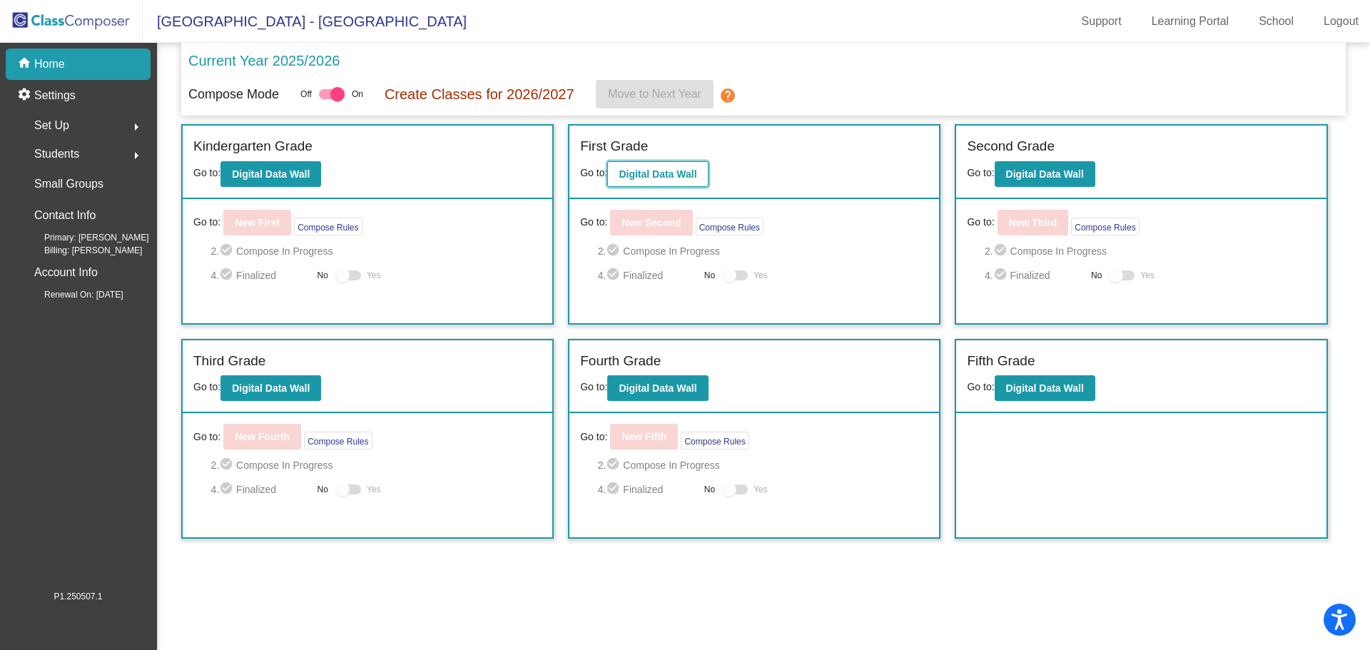
click at [663, 166] on button "Digital Data Wall" at bounding box center [657, 174] width 101 height 26
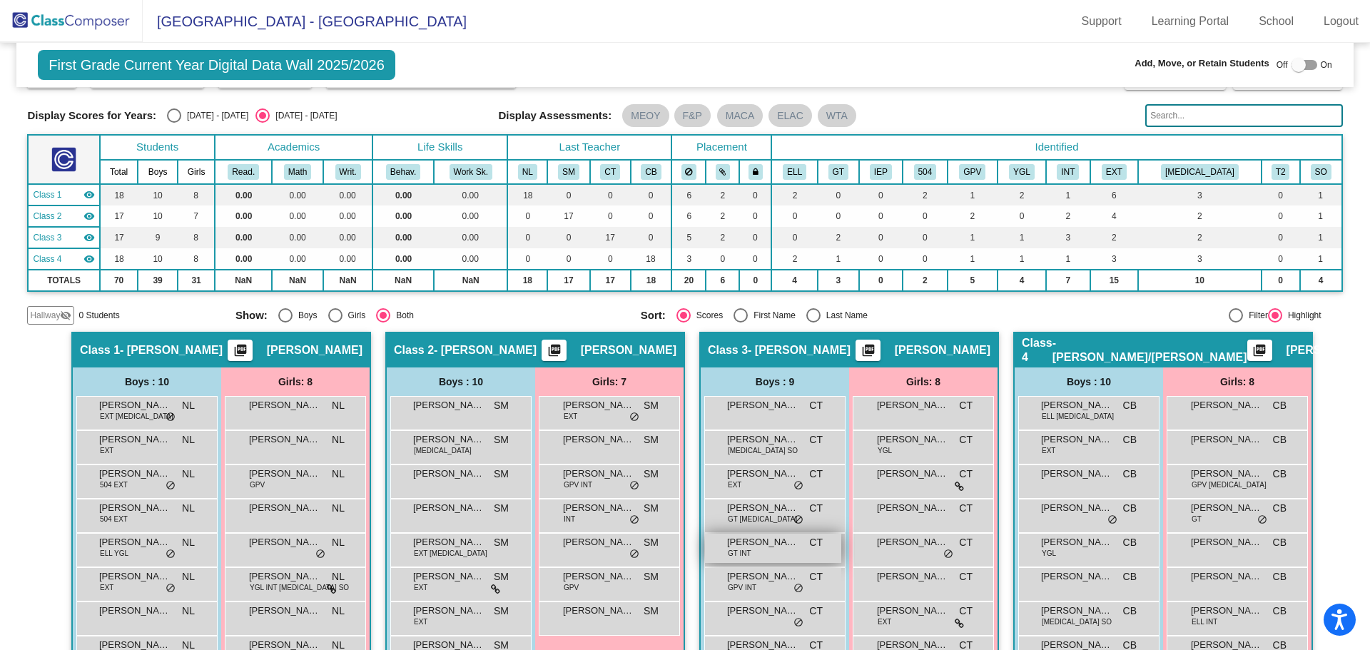
scroll to position [71, 0]
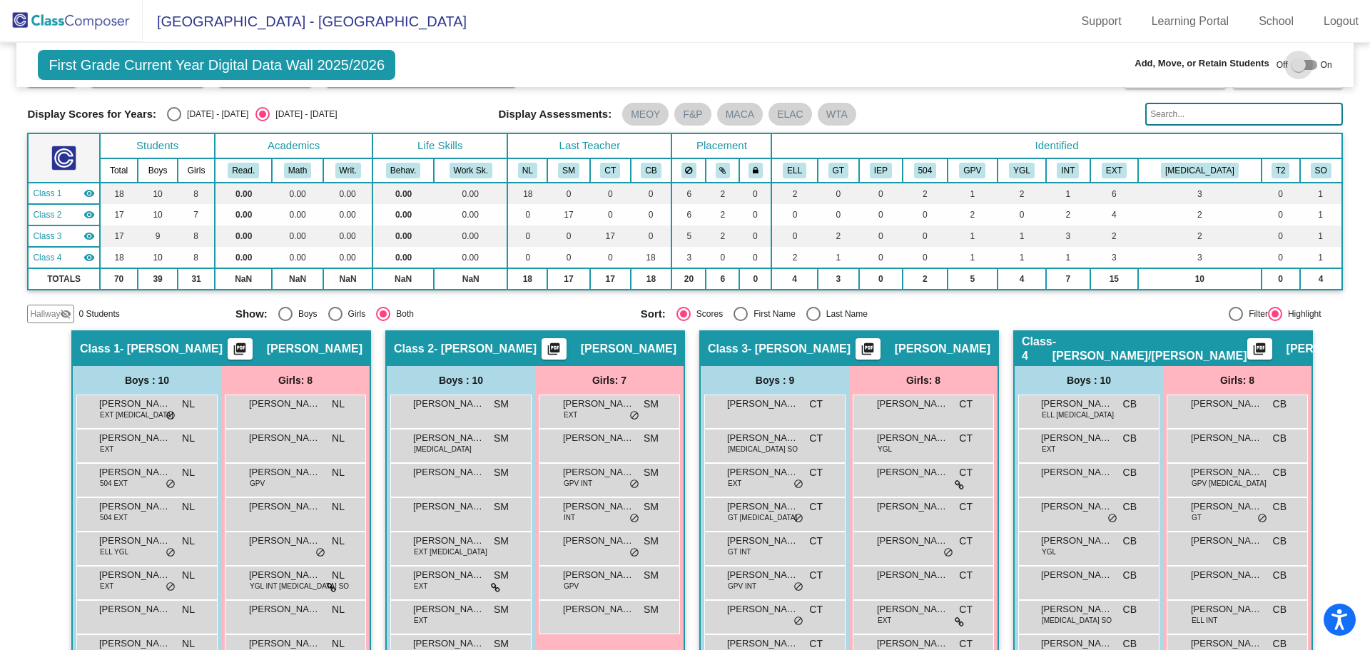
click at [1295, 66] on div at bounding box center [1299, 65] width 14 height 14
checkbox input "true"
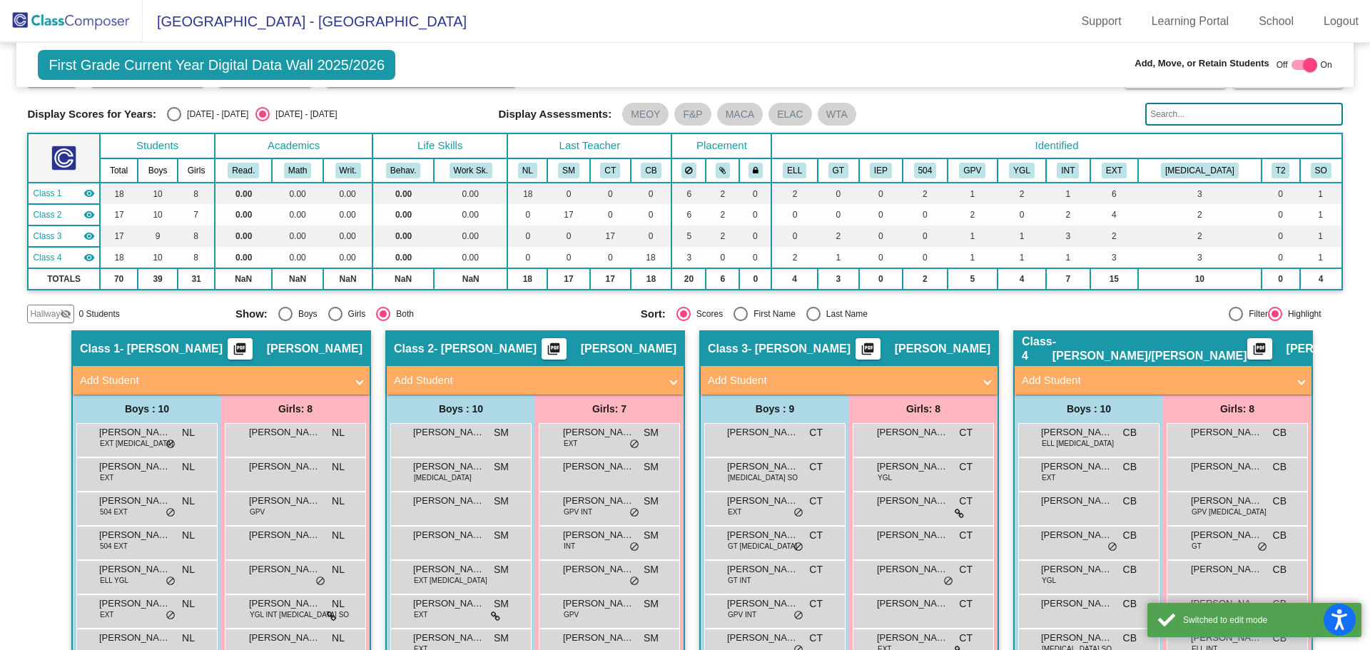
click at [732, 380] on mat-panel-title "Add Student" at bounding box center [840, 381] width 265 height 16
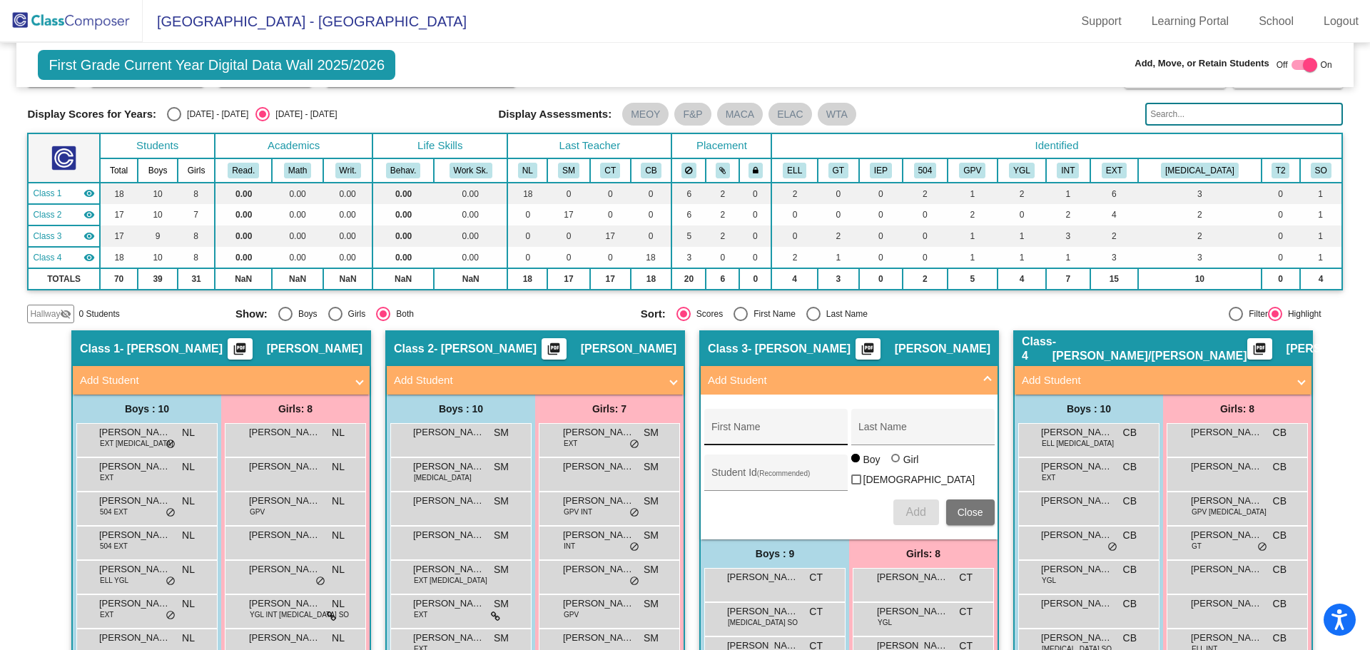
click at [744, 427] on input "First Name" at bounding box center [776, 432] width 128 height 11
type input "j"
type input "[PERSON_NAME]"
click at [911, 510] on span "Add" at bounding box center [916, 512] width 20 height 12
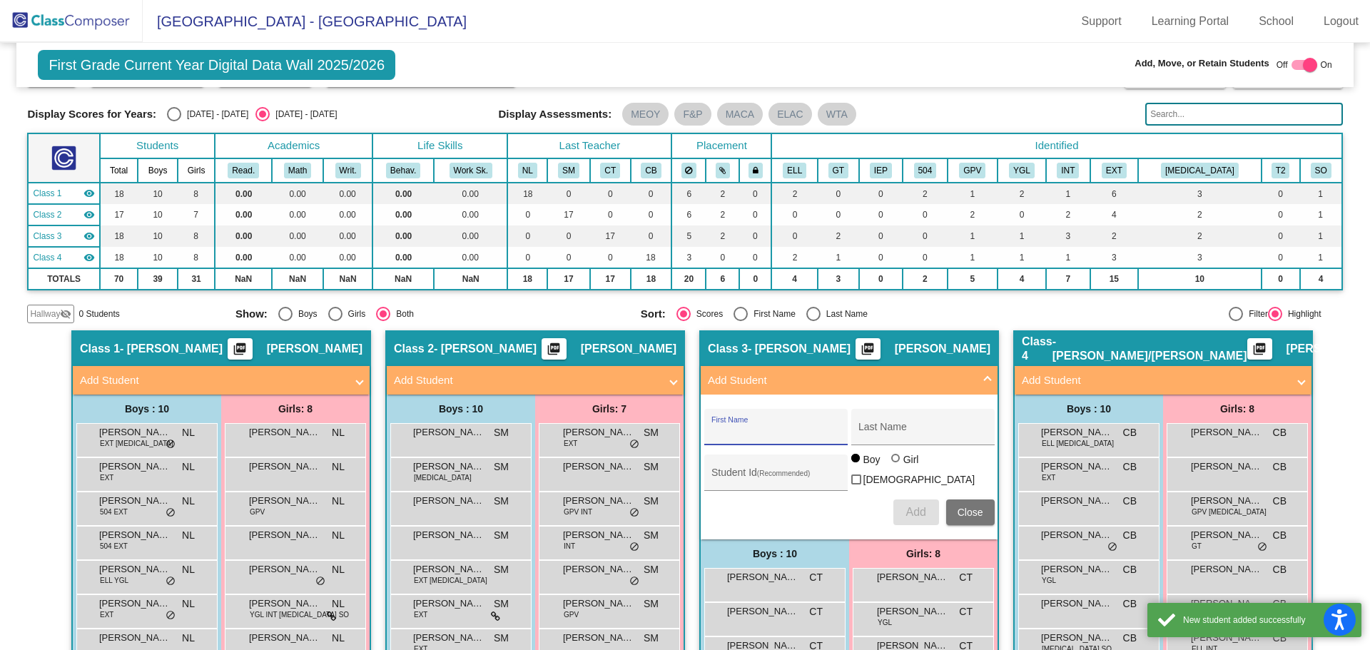
click at [961, 507] on span "Close" at bounding box center [971, 512] width 26 height 11
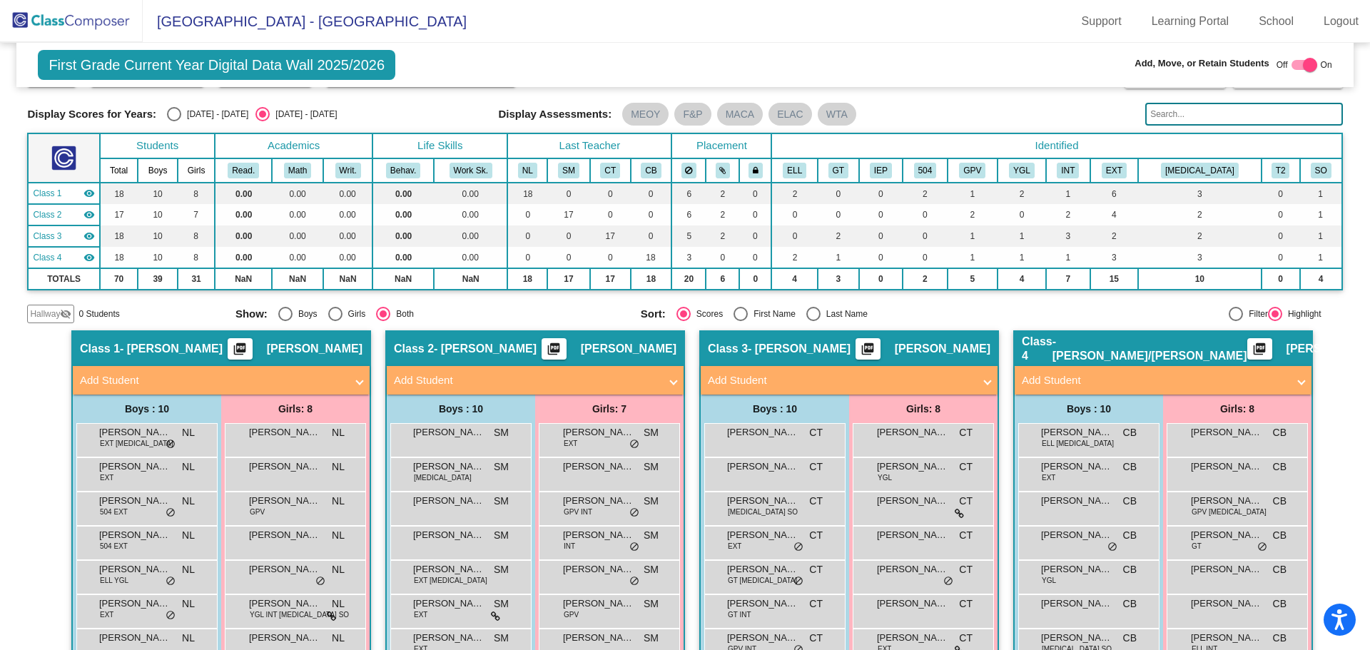
scroll to position [143, 0]
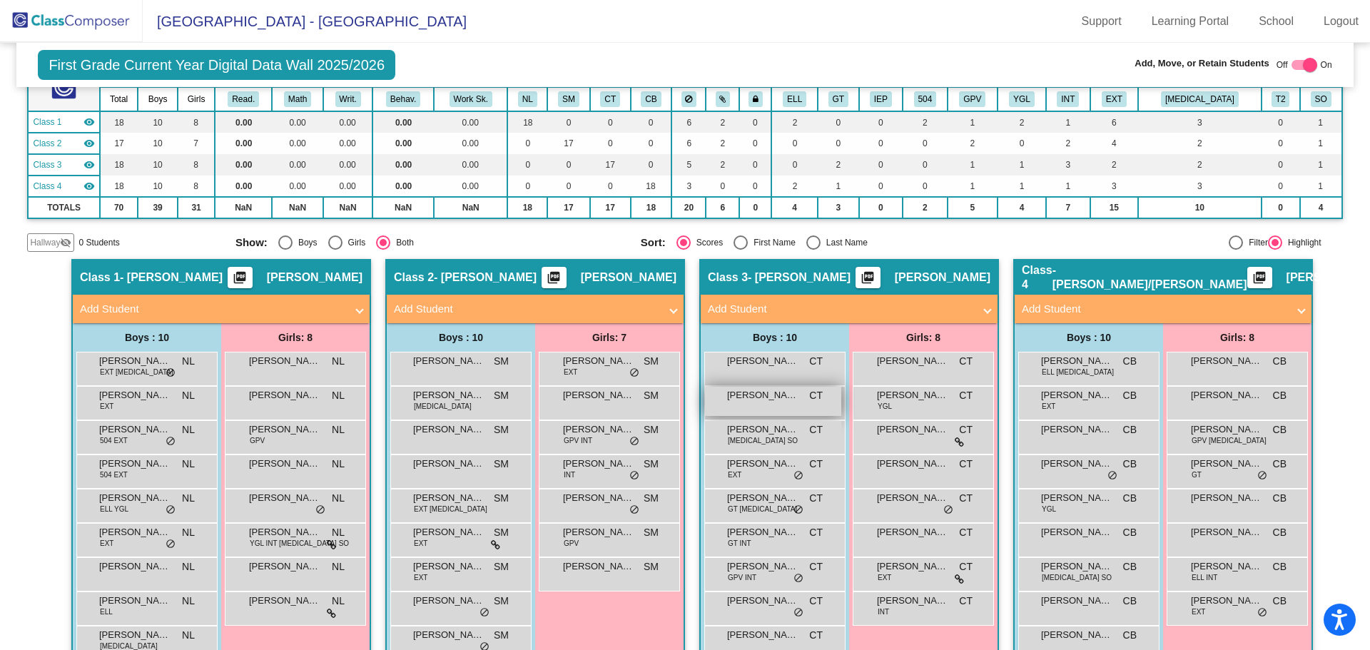
click at [746, 402] on span "[PERSON_NAME] [PERSON_NAME]" at bounding box center [762, 395] width 71 height 14
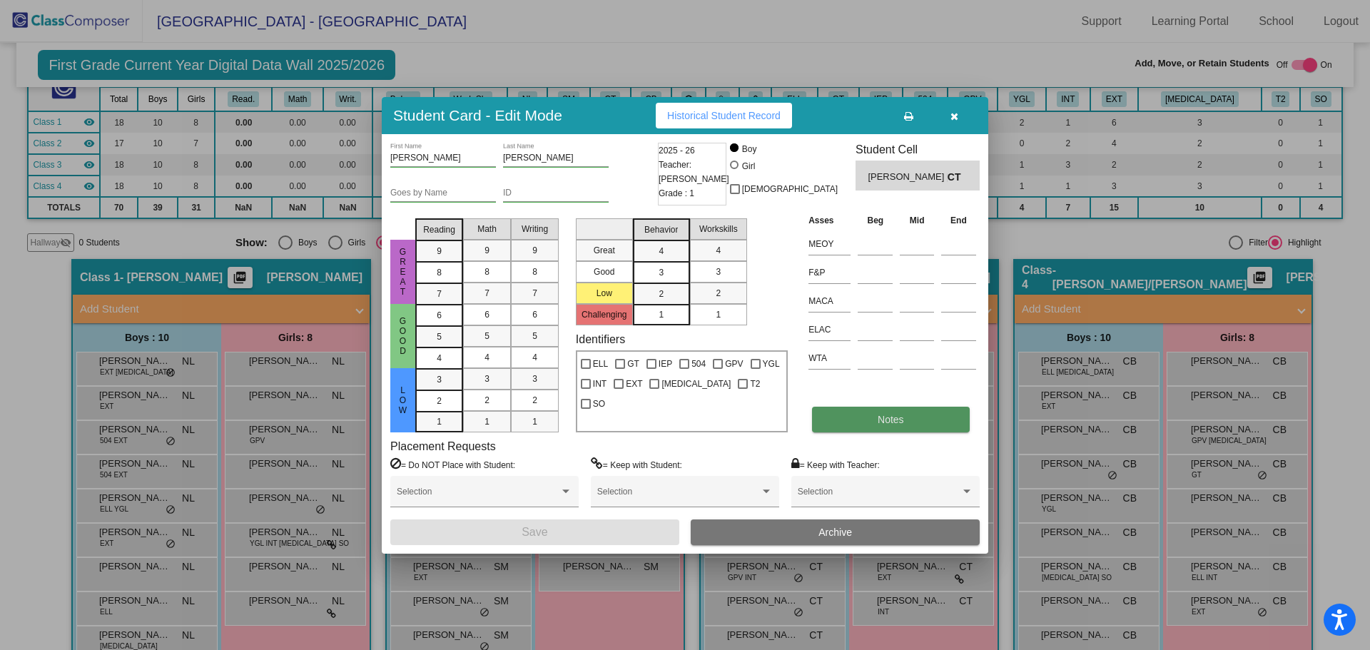
click at [870, 425] on button "Notes" at bounding box center [890, 420] width 157 height 26
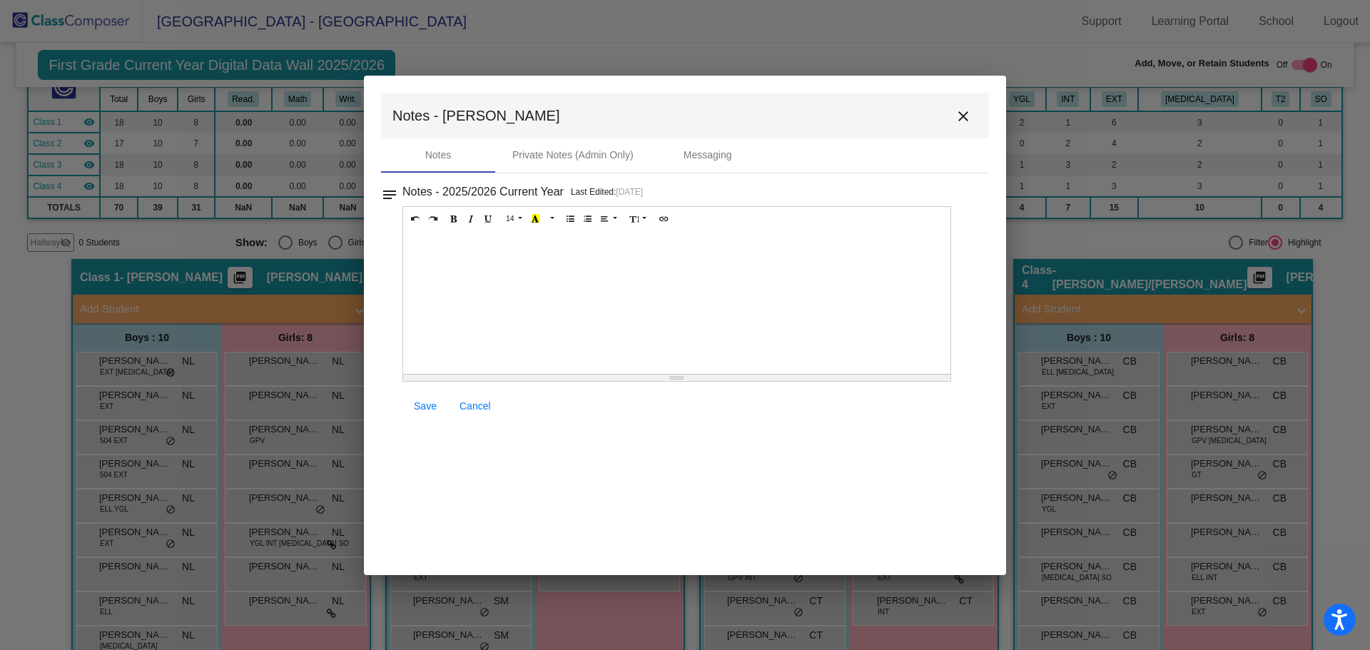
click at [694, 255] on div at bounding box center [676, 302] width 547 height 143
click at [427, 408] on span "Save" at bounding box center [425, 405] width 23 height 11
click at [961, 118] on mat-icon "close" at bounding box center [963, 116] width 17 height 17
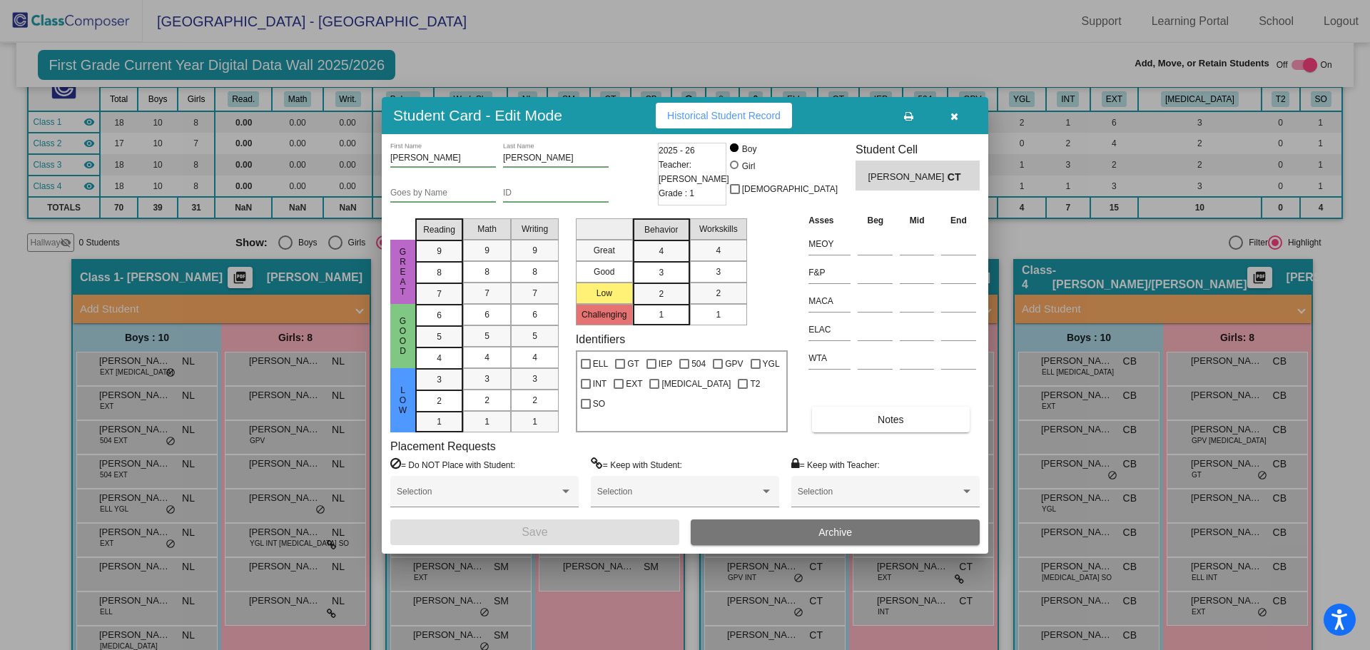
click at [953, 117] on icon "button" at bounding box center [955, 116] width 8 height 10
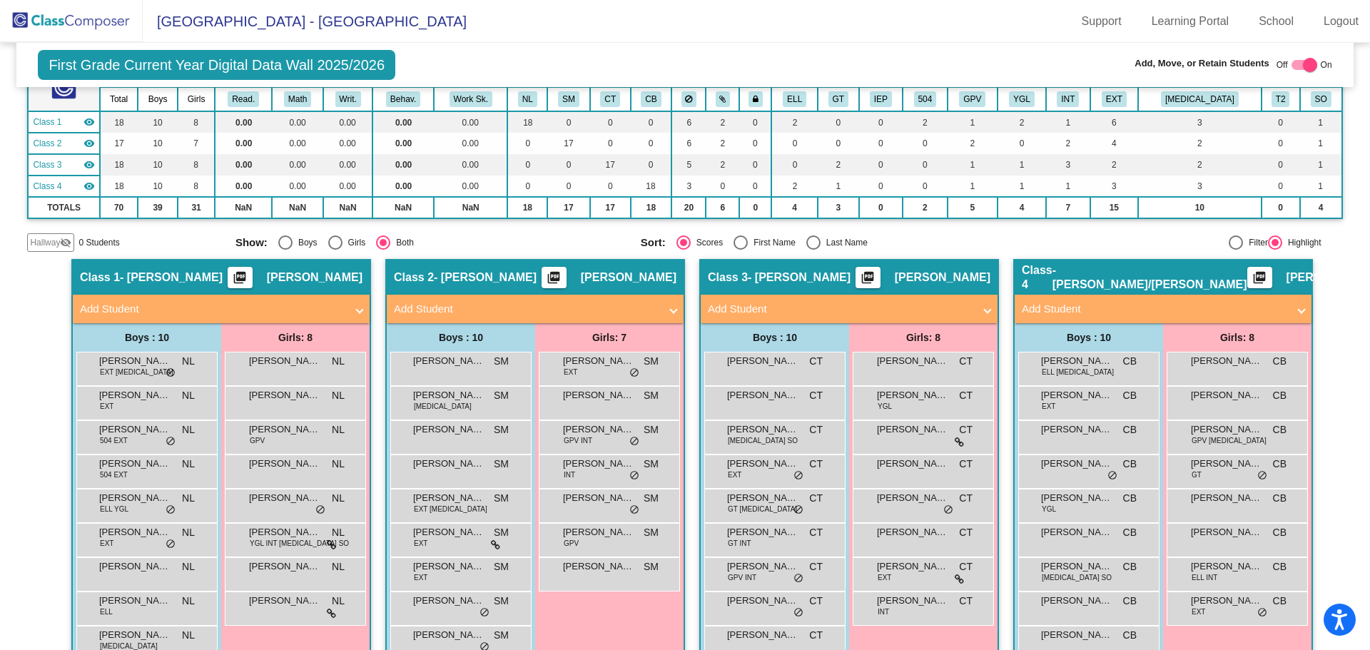
click at [1303, 64] on div at bounding box center [1310, 65] width 14 height 14
checkbox input "false"
